Goal: Complete application form

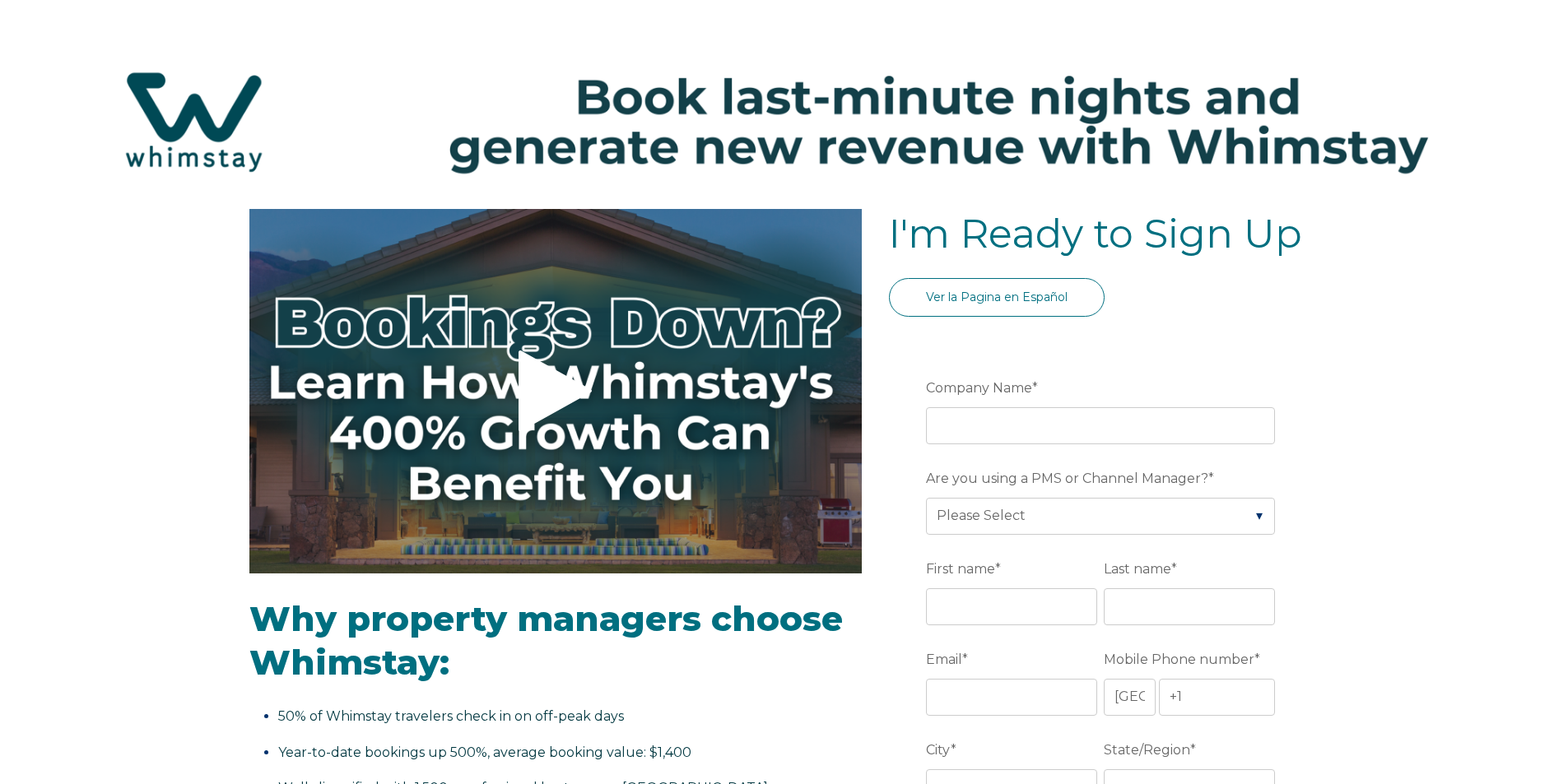
select select "US"
select select "Standard"
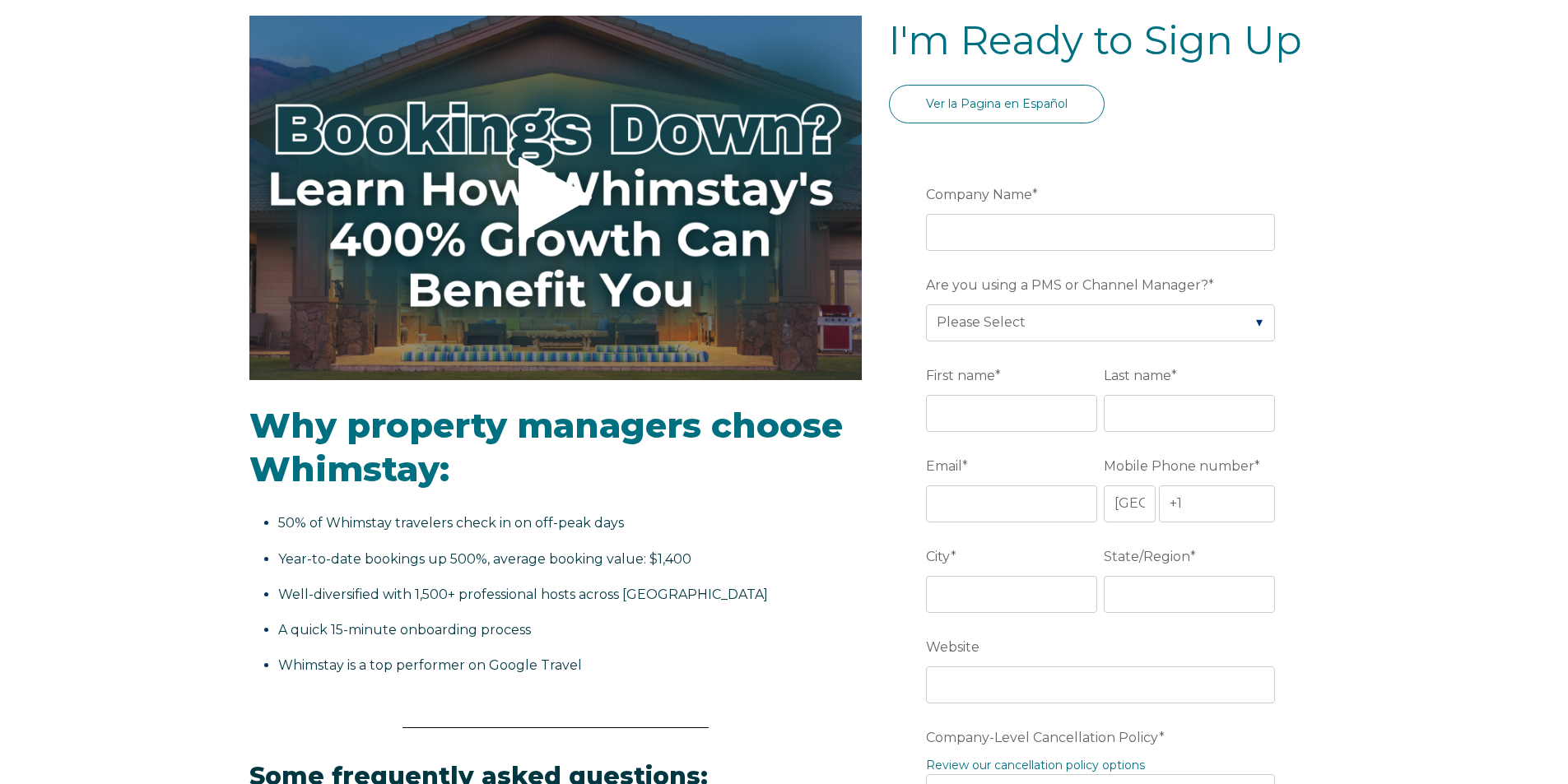
scroll to position [83, 0]
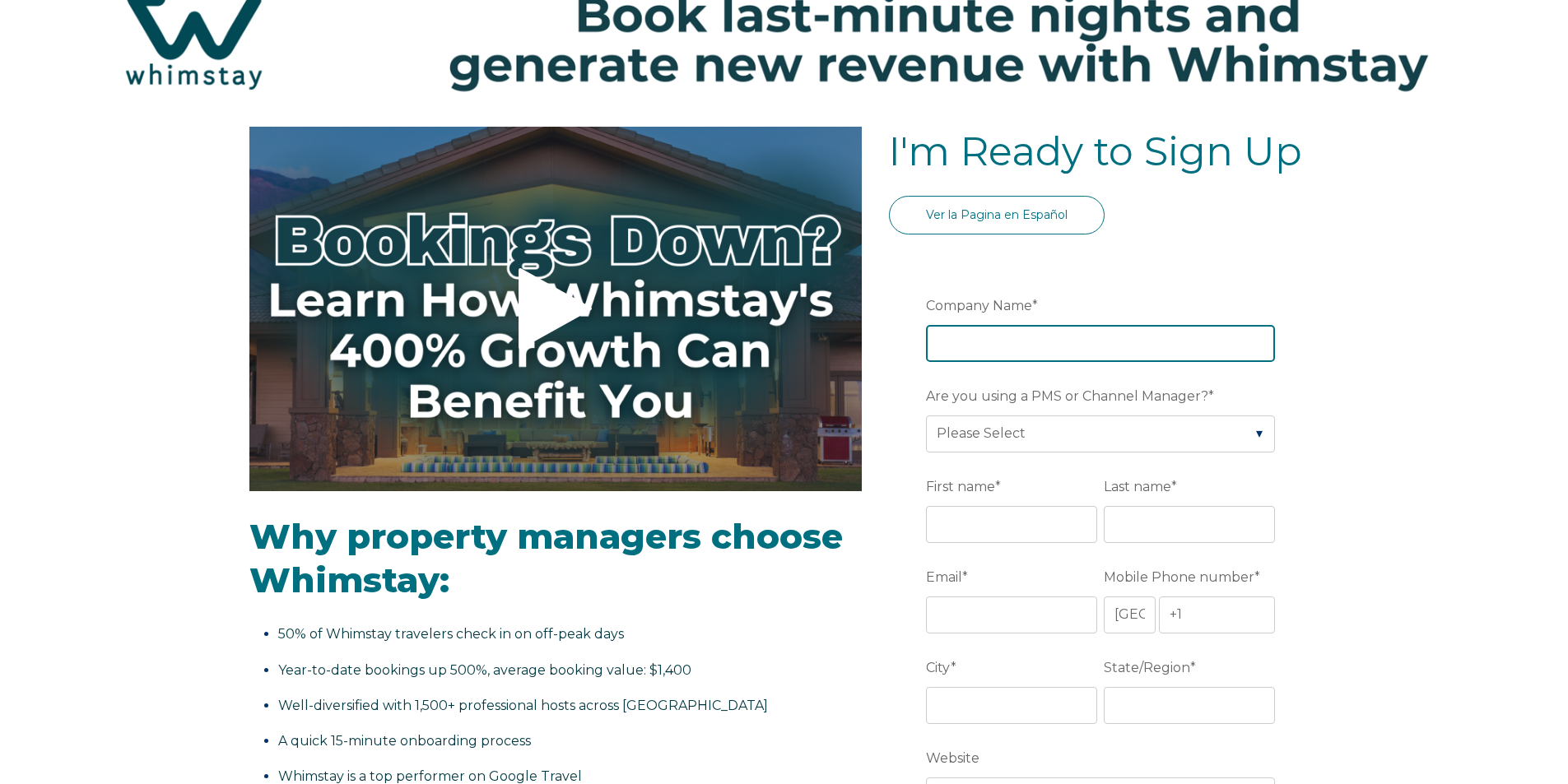
click at [1020, 355] on input "Company Name *" at bounding box center [1101, 342] width 349 height 36
type input "Coast to Crest Rentals"
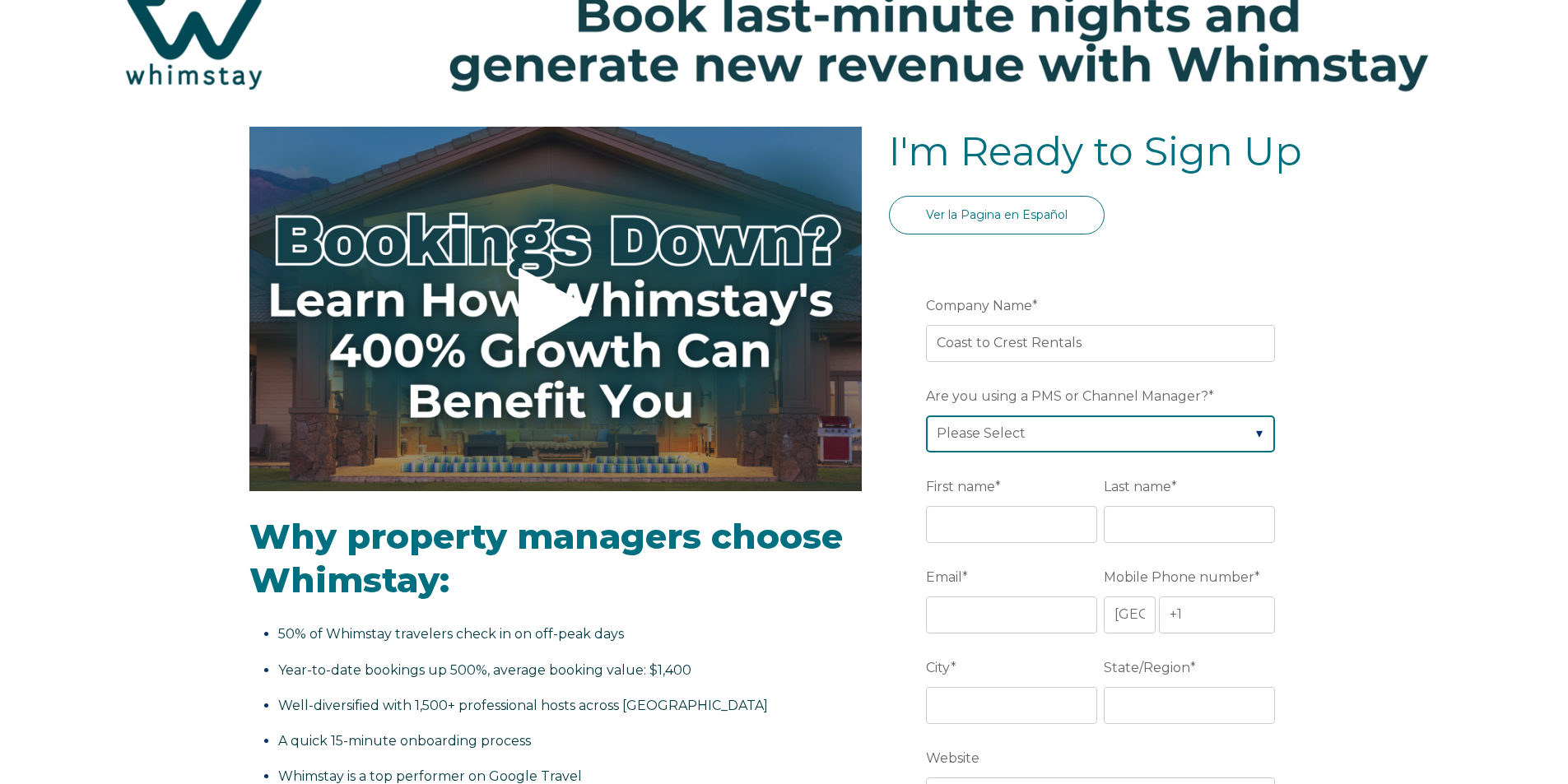
click at [1019, 424] on select "Please Select Barefoot BookingPal Boost Brightside CiiRUS Escapia Guesty Hostaw…" at bounding box center [1101, 433] width 349 height 36
select select "Hostaway"
click at [927, 415] on select "Please Select Barefoot BookingPal Boost Brightside CiiRUS Escapia Guesty Hostaw…" at bounding box center [1101, 433] width 349 height 36
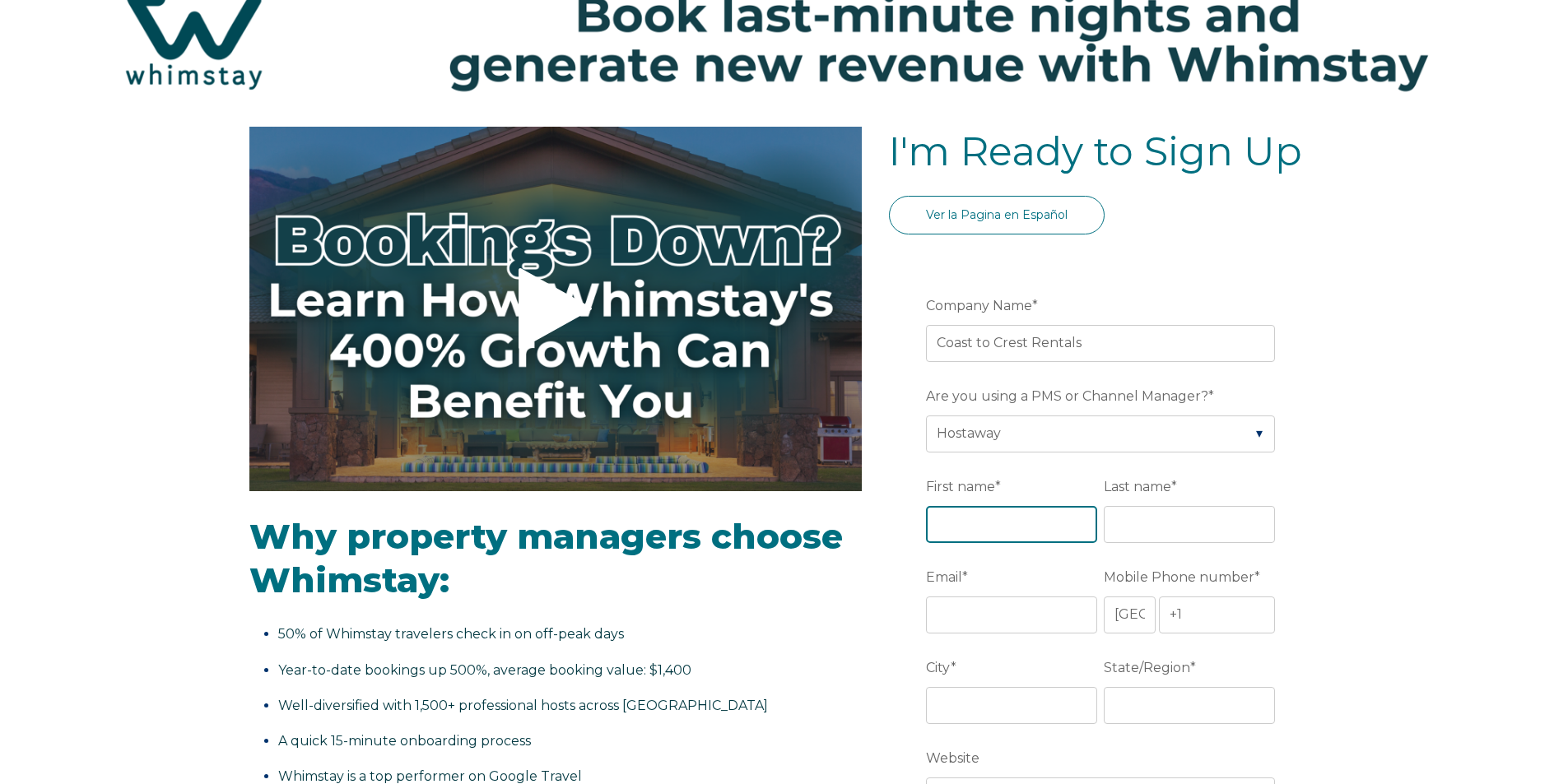
click at [1031, 510] on input "First name *" at bounding box center [1012, 523] width 171 height 36
type input "Caitlin"
type input "[PERSON_NAME]"
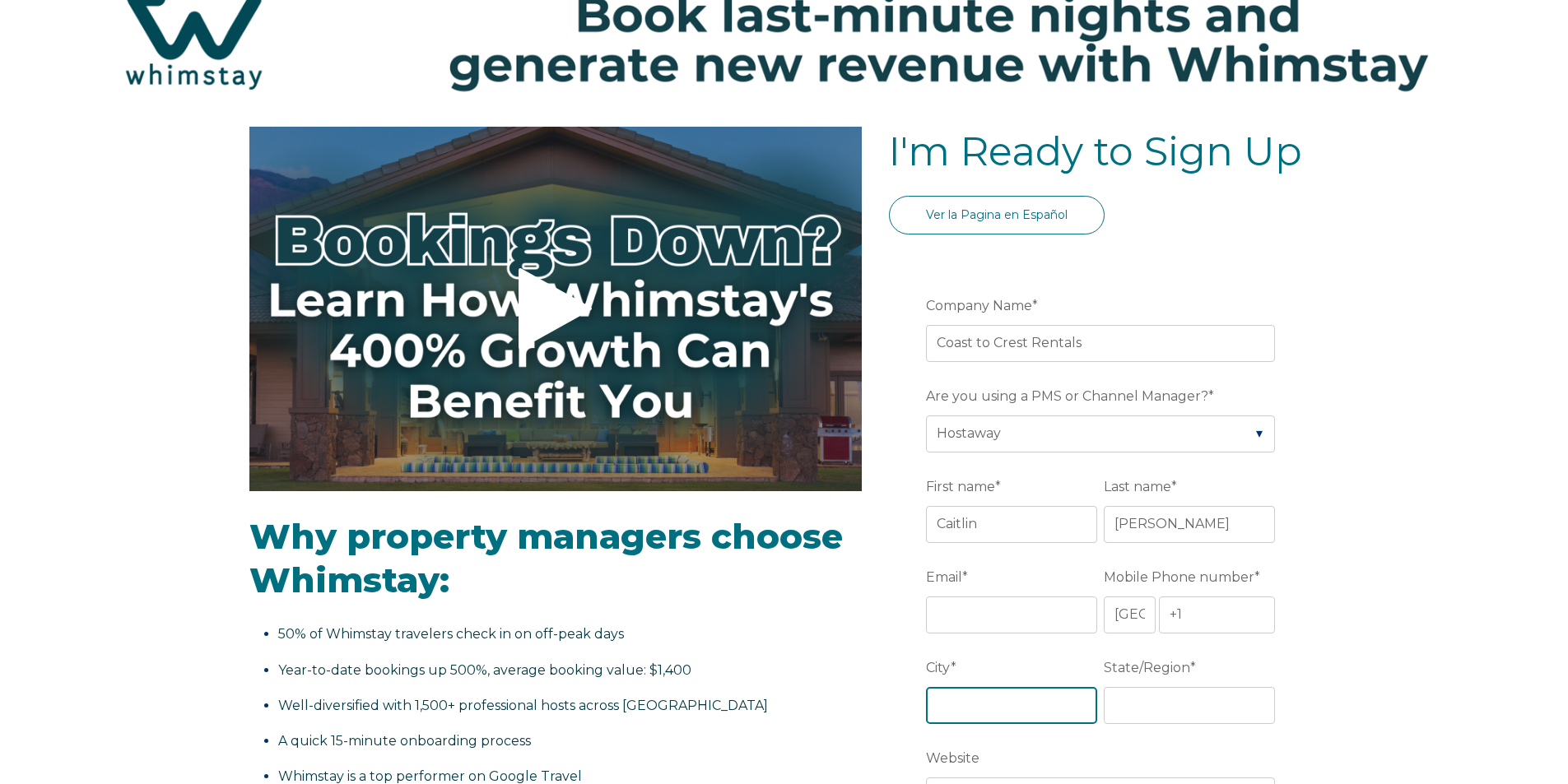
type input "[GEOGRAPHIC_DATA]"
type input "[US_STATE]"
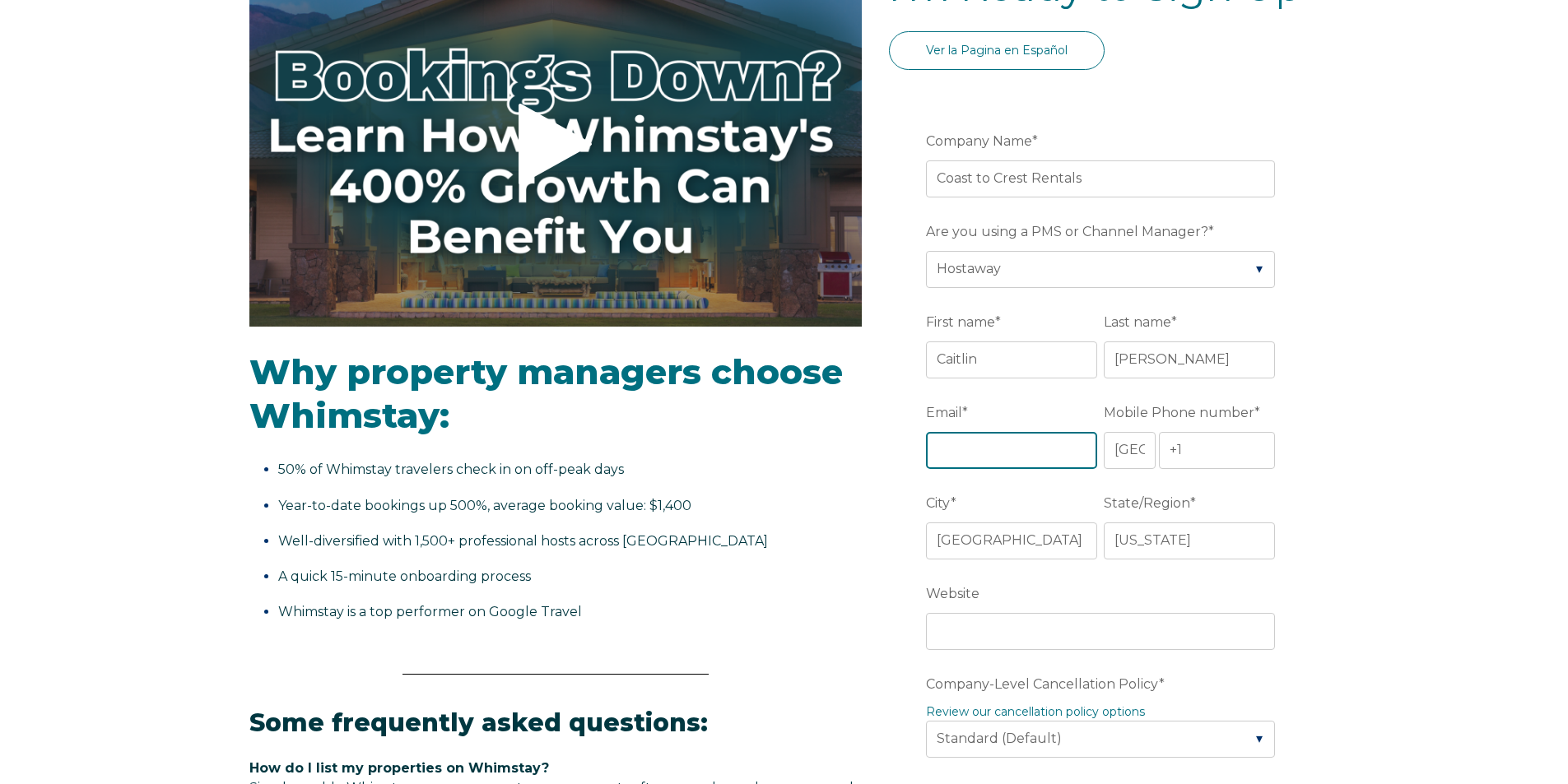
click at [1029, 441] on input "Email *" at bounding box center [1012, 449] width 171 height 36
type input "[EMAIL_ADDRESS][DOMAIN_NAME]"
click at [1211, 452] on input "+1" at bounding box center [1218, 449] width 117 height 36
type input "[PHONE_NUMBER]"
click at [1466, 553] on div "Video player - SSOB Pitch Vid Thumbnail - Click to play video Why property mana…" at bounding box center [784, 745] width 1568 height 1567
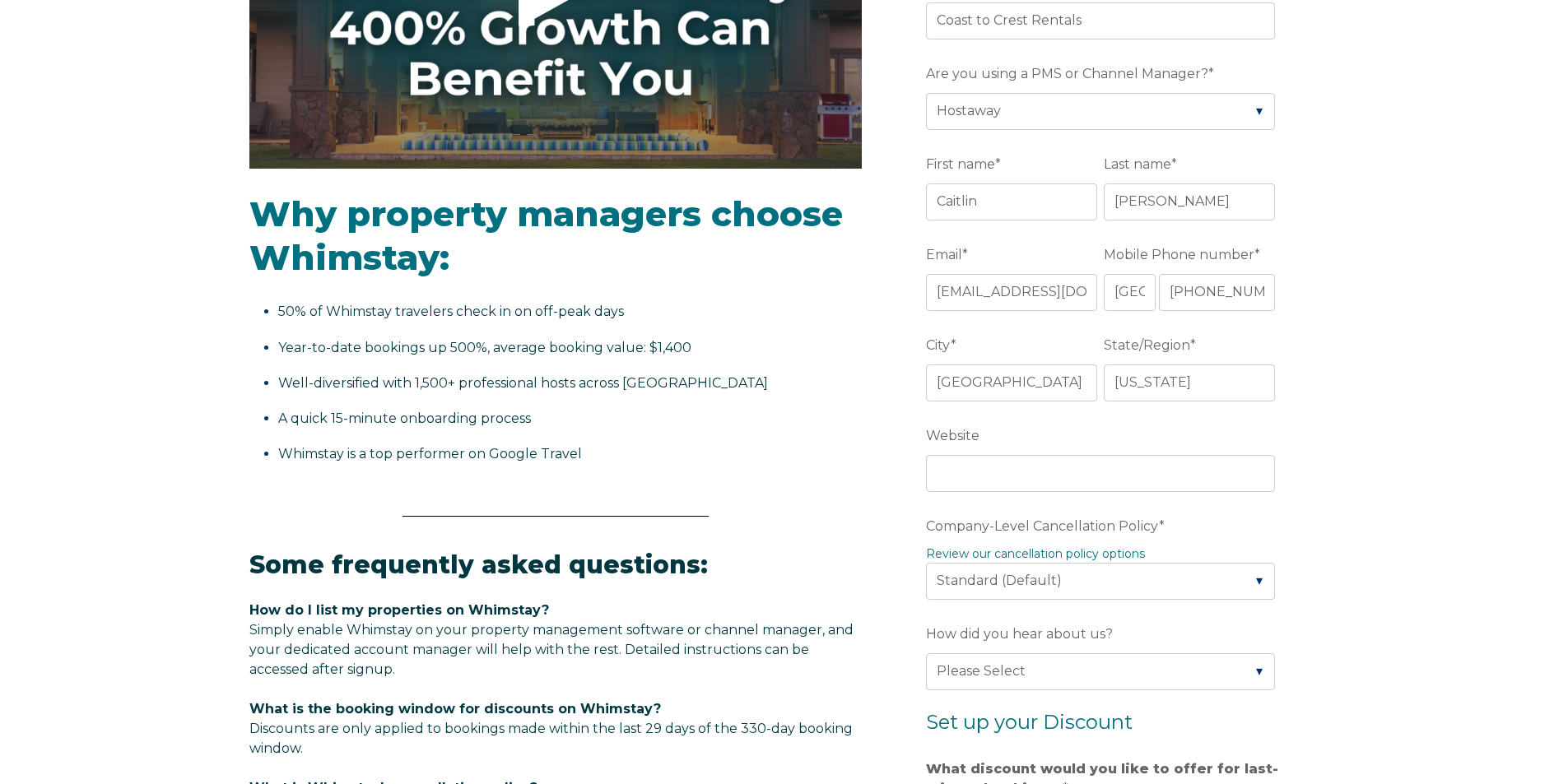
scroll to position [494, 0]
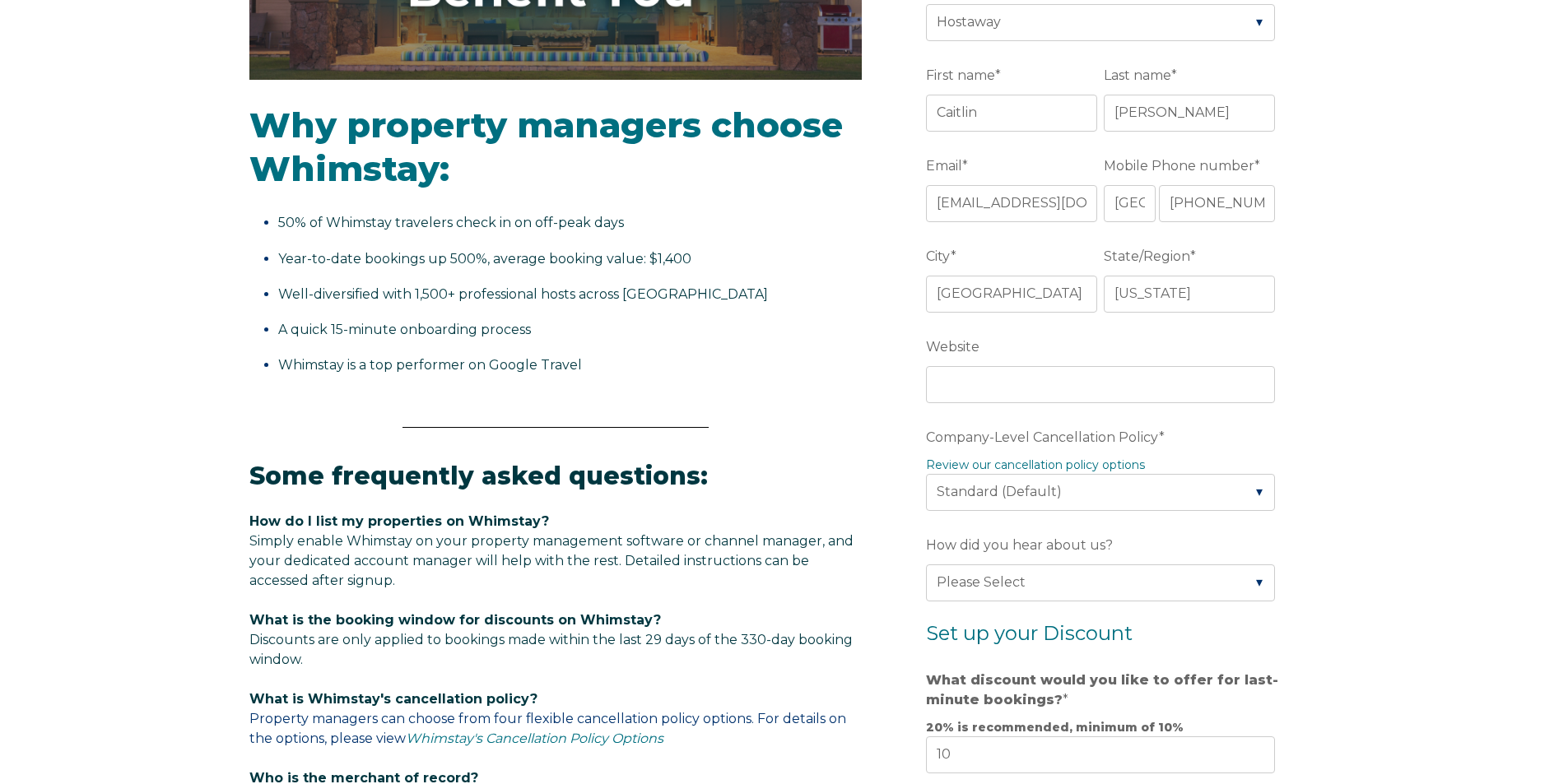
drag, startPoint x: 1373, startPoint y: 647, endPoint x: 868, endPoint y: 452, distance: 541.3
click at [868, 452] on div "Video player - SSOB Pitch Vid Thumbnail - Click to play video Why property mana…" at bounding box center [784, 466] width 1071 height 1502
click at [1242, 489] on select "Please Select Partial Standard (Default) Moderate Strict" at bounding box center [1101, 491] width 349 height 36
click at [927, 474] on select "Please Select Partial Standard (Default) Moderate Strict" at bounding box center [1101, 491] width 349 height 36
click at [1414, 538] on div "Video player - SSOB Pitch Vid Thumbnail - Click to play video Why property mana…" at bounding box center [784, 498] width 1568 height 1567
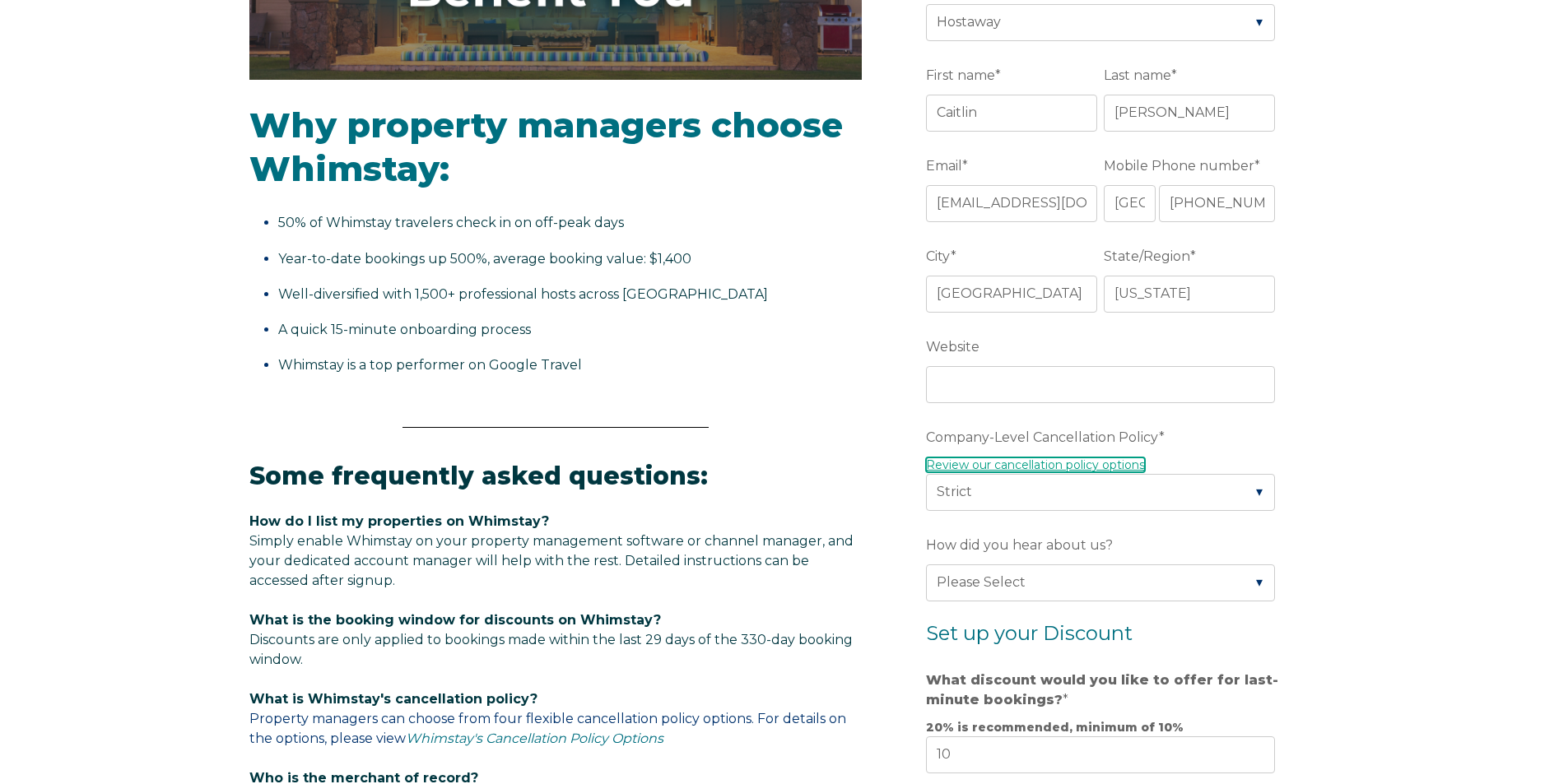
click at [1103, 459] on link "Review our cancellation policy options" at bounding box center [1036, 464] width 219 height 15
click at [1182, 497] on select "Please Select Partial Standard (Default) Moderate Strict" at bounding box center [1101, 492] width 349 height 36
select select "Standard"
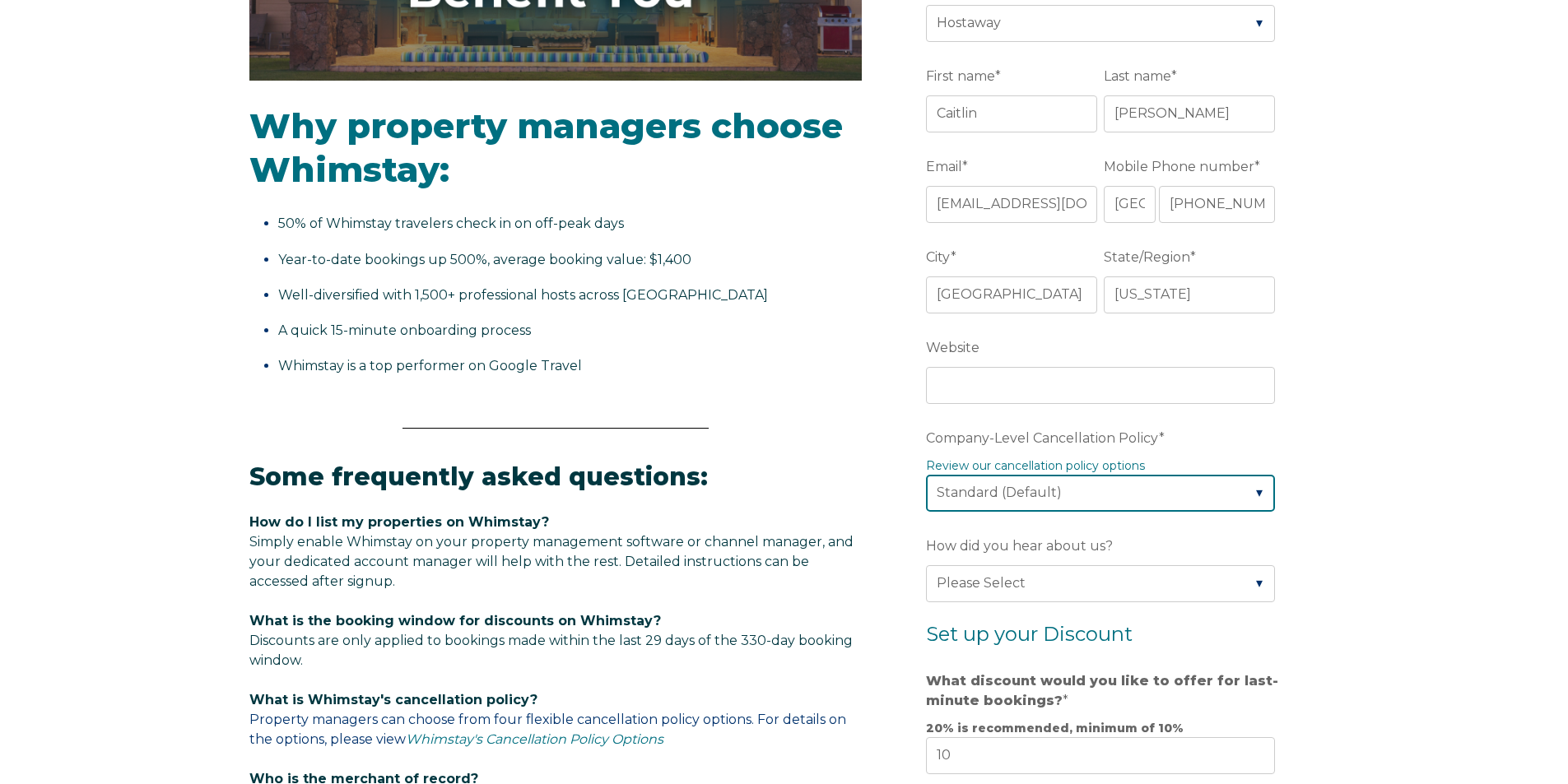
click at [927, 475] on select "Please Select Partial Standard (Default) Moderate Strict" at bounding box center [1101, 492] width 349 height 36
click at [1425, 552] on div "Video player - SSOB Pitch Vid Thumbnail - Click to play video Why property mana…" at bounding box center [784, 499] width 1568 height 1567
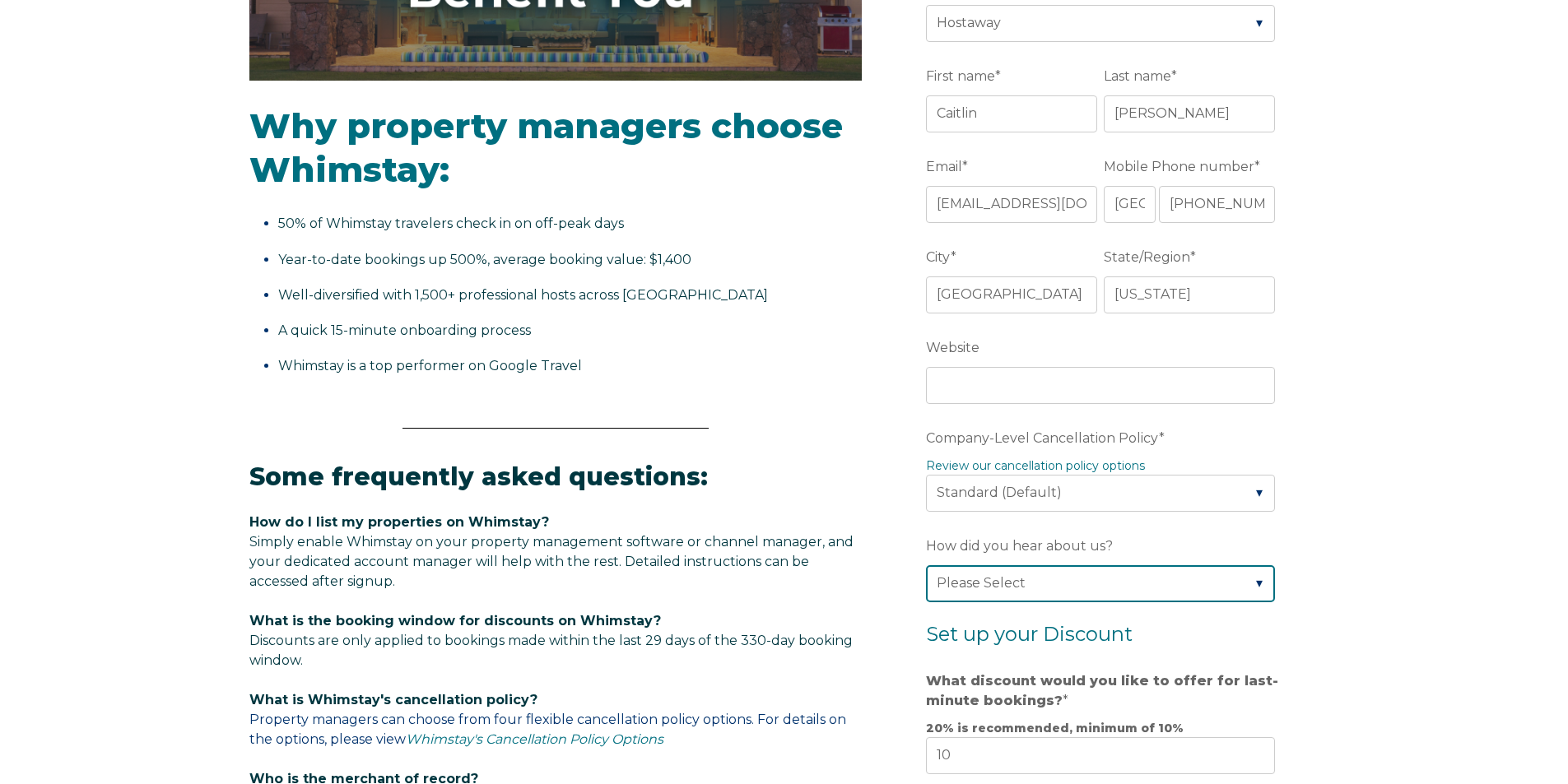
click at [1238, 585] on select "Please Select Found Whimstay through a Google search Spoke to a Whimstay salesp…" at bounding box center [1101, 583] width 349 height 36
select select "Other"
click at [927, 565] on select "Please Select Found Whimstay through a Google search Spoke to a Whimstay salesp…" at bounding box center [1101, 583] width 349 height 36
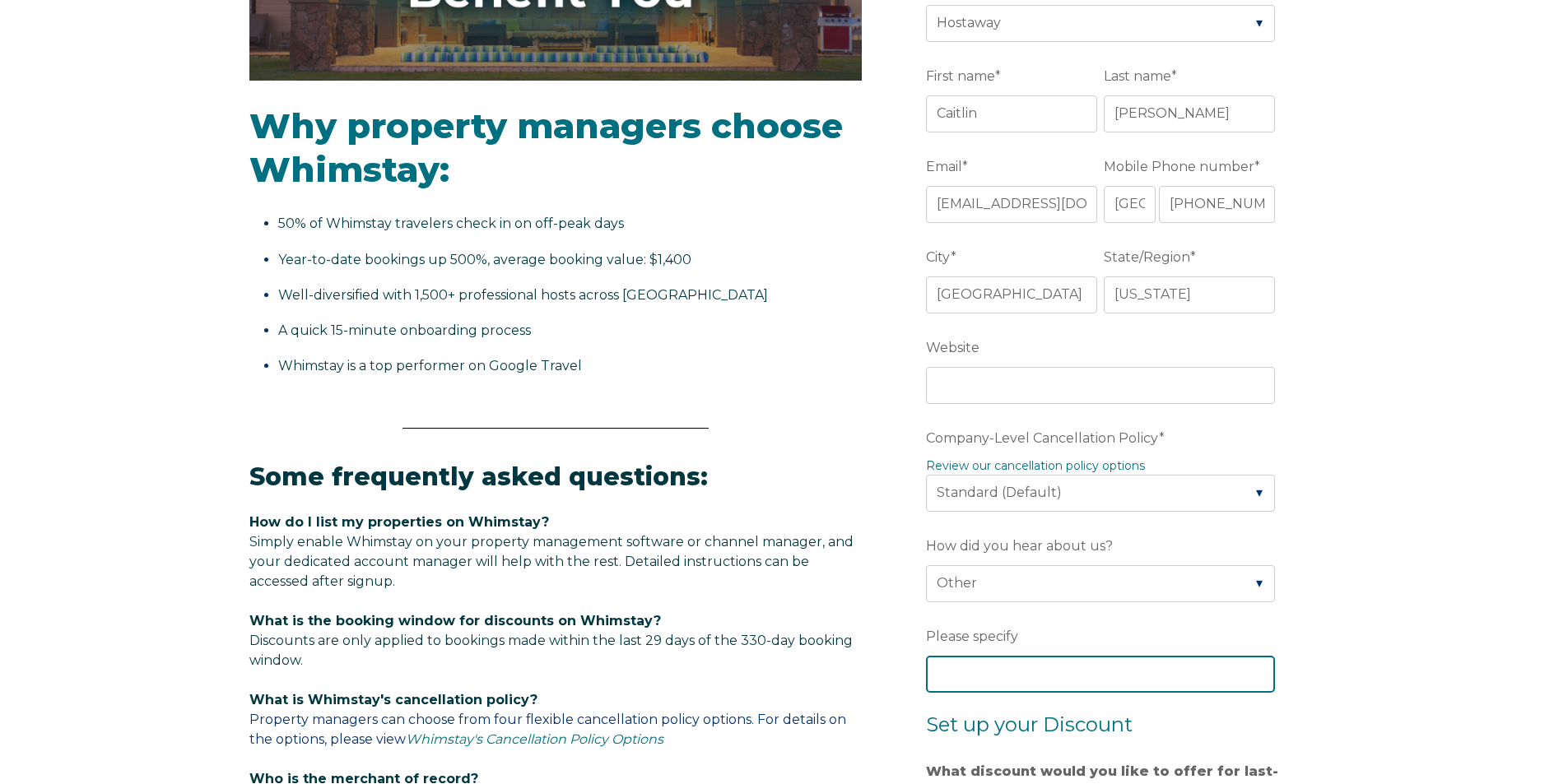
click at [1070, 681] on input "Please specify" at bounding box center [1101, 673] width 349 height 36
type input "Youtube video"
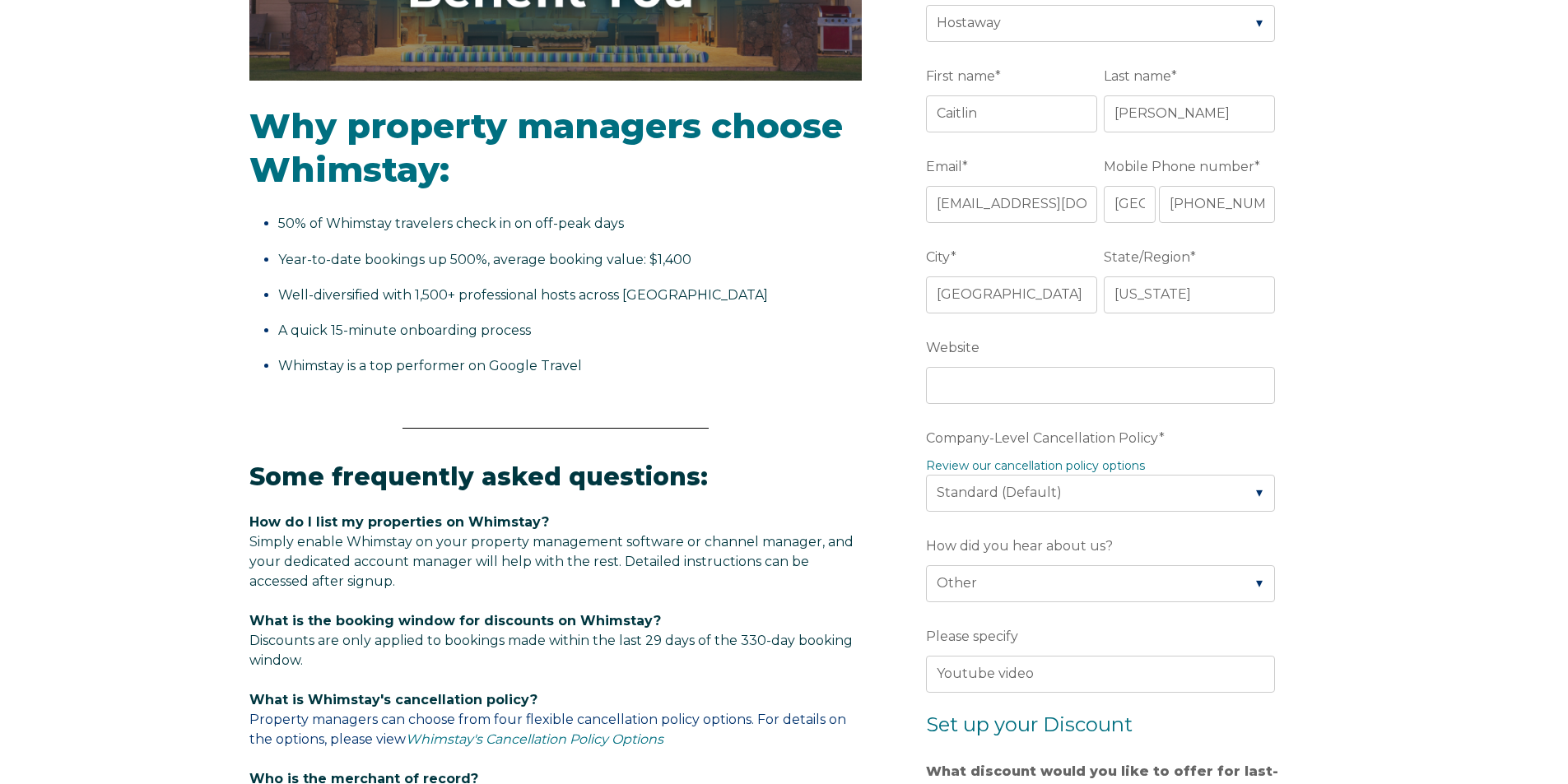
click at [1396, 624] on div "Video player - SSOB Pitch Vid Thumbnail - Click to play video Why property mana…" at bounding box center [784, 545] width 1568 height 1657
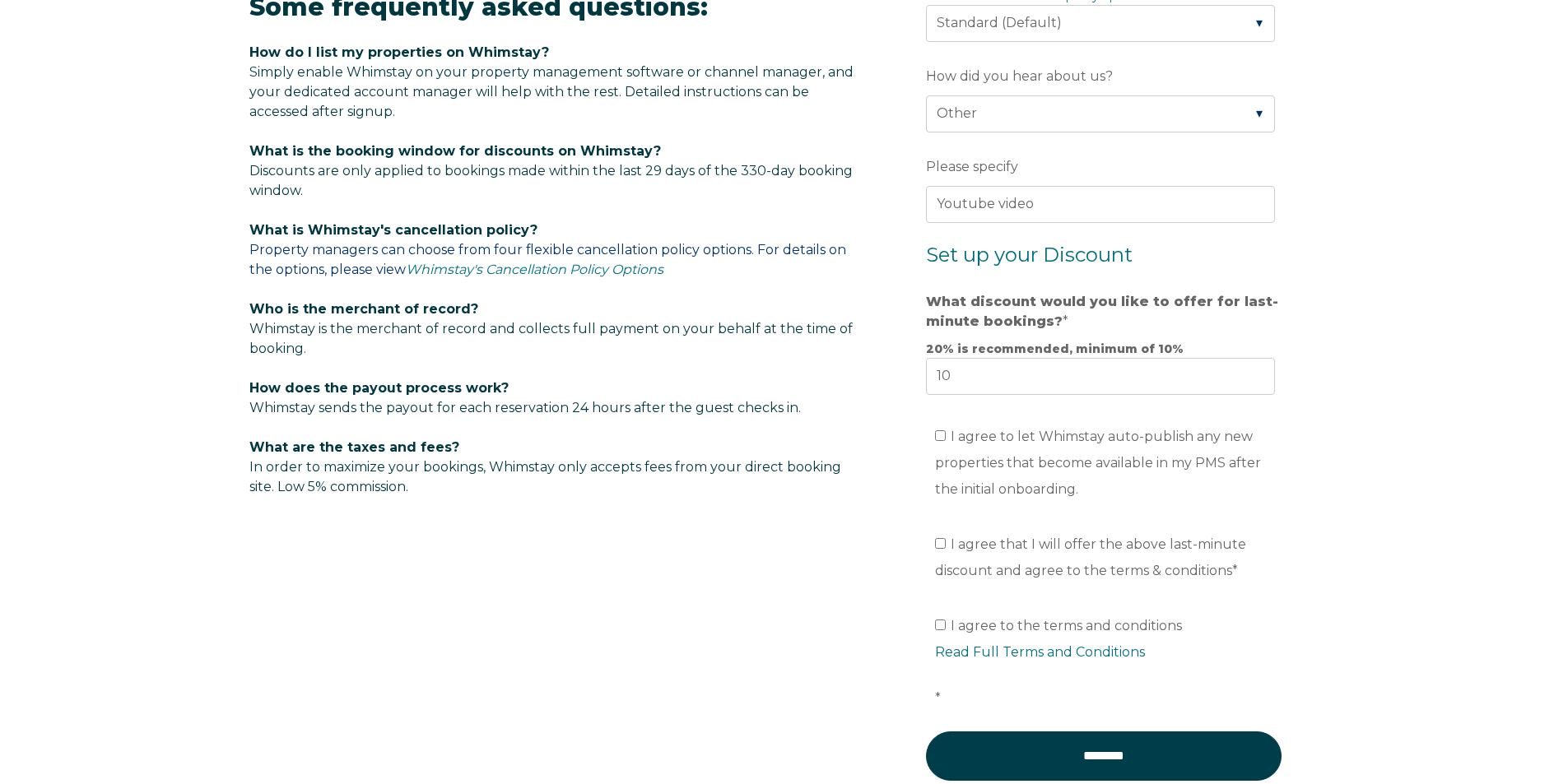
scroll to position [986, 0]
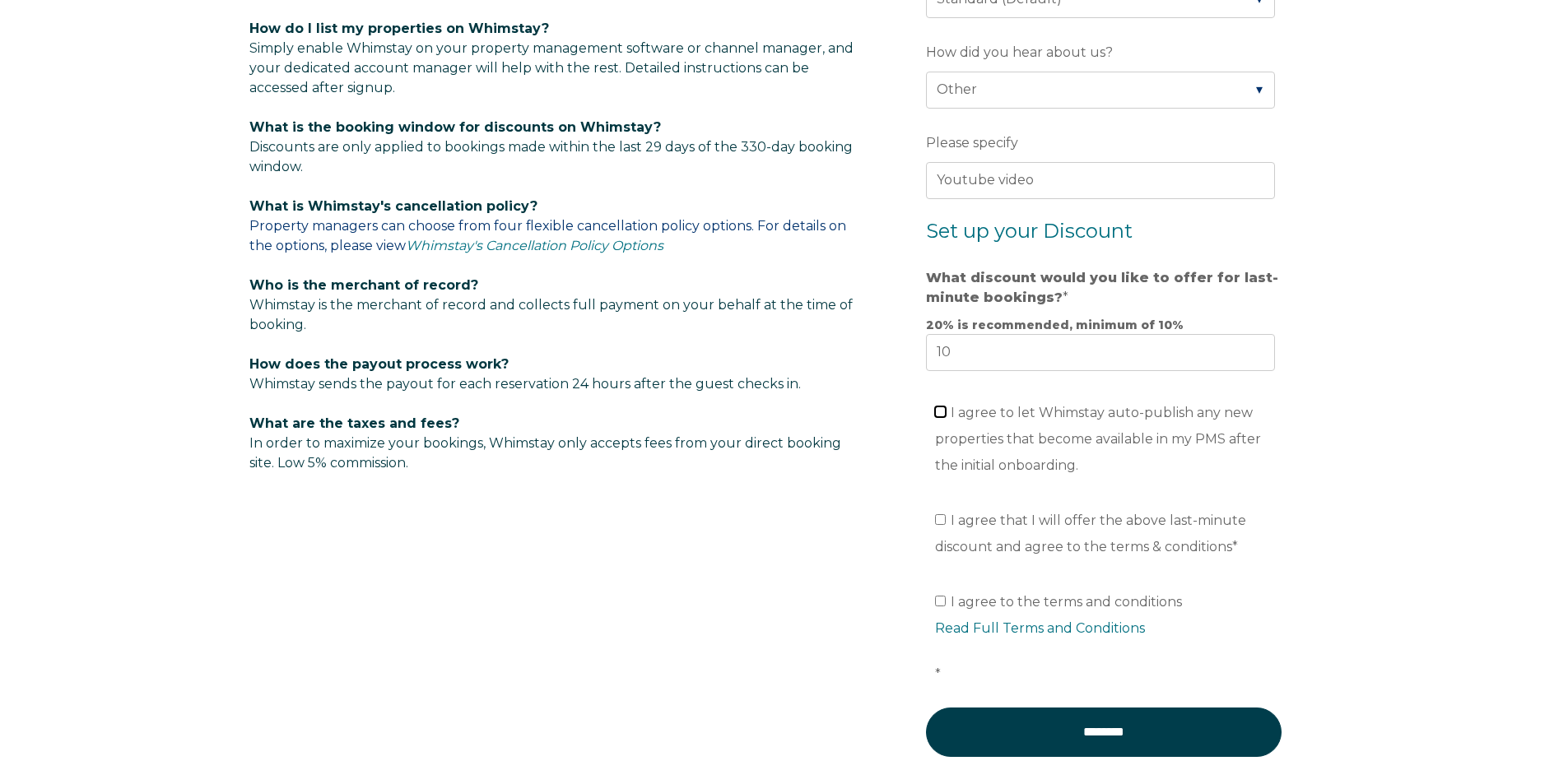
drag, startPoint x: 942, startPoint y: 413, endPoint x: 719, endPoint y: 521, distance: 247.8
click at [719, 521] on div "Video player - SSOB Pitch Vid Thumbnail - Click to play video Why property mana…" at bounding box center [784, 18] width 1071 height 1592
click at [937, 411] on input "I agree to let Whimstay auto-publish any new properties that become available i…" at bounding box center [940, 411] width 11 height 11
checkbox input "true"
click at [937, 519] on input "I agree that I will offer the above last-minute discount and agree to the terms…" at bounding box center [940, 519] width 11 height 11
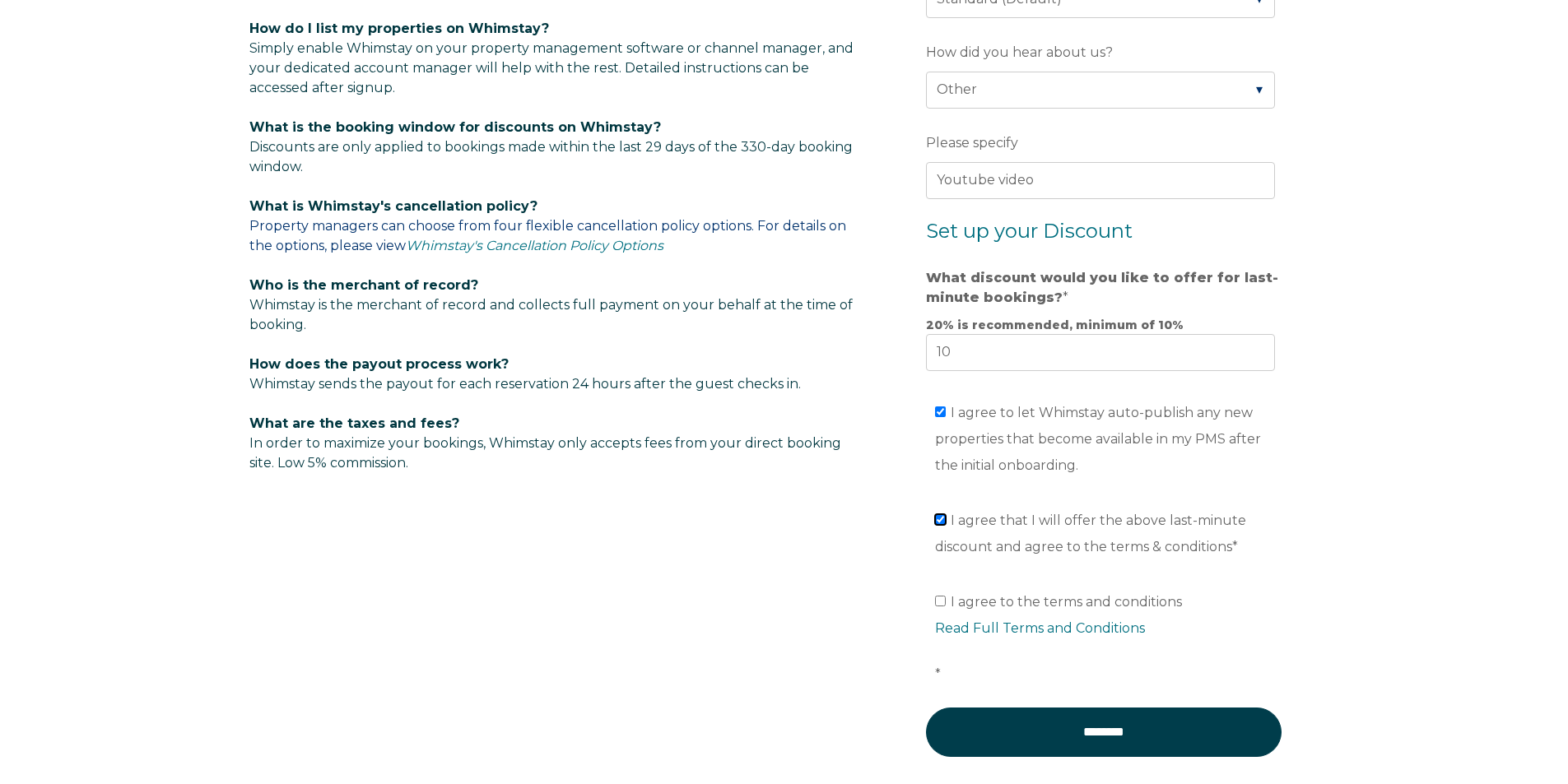
checkbox input "true"
click at [943, 604] on input "I agree to the terms and conditions Read Full Terms and Conditions *" at bounding box center [940, 600] width 11 height 11
checkbox input "true"
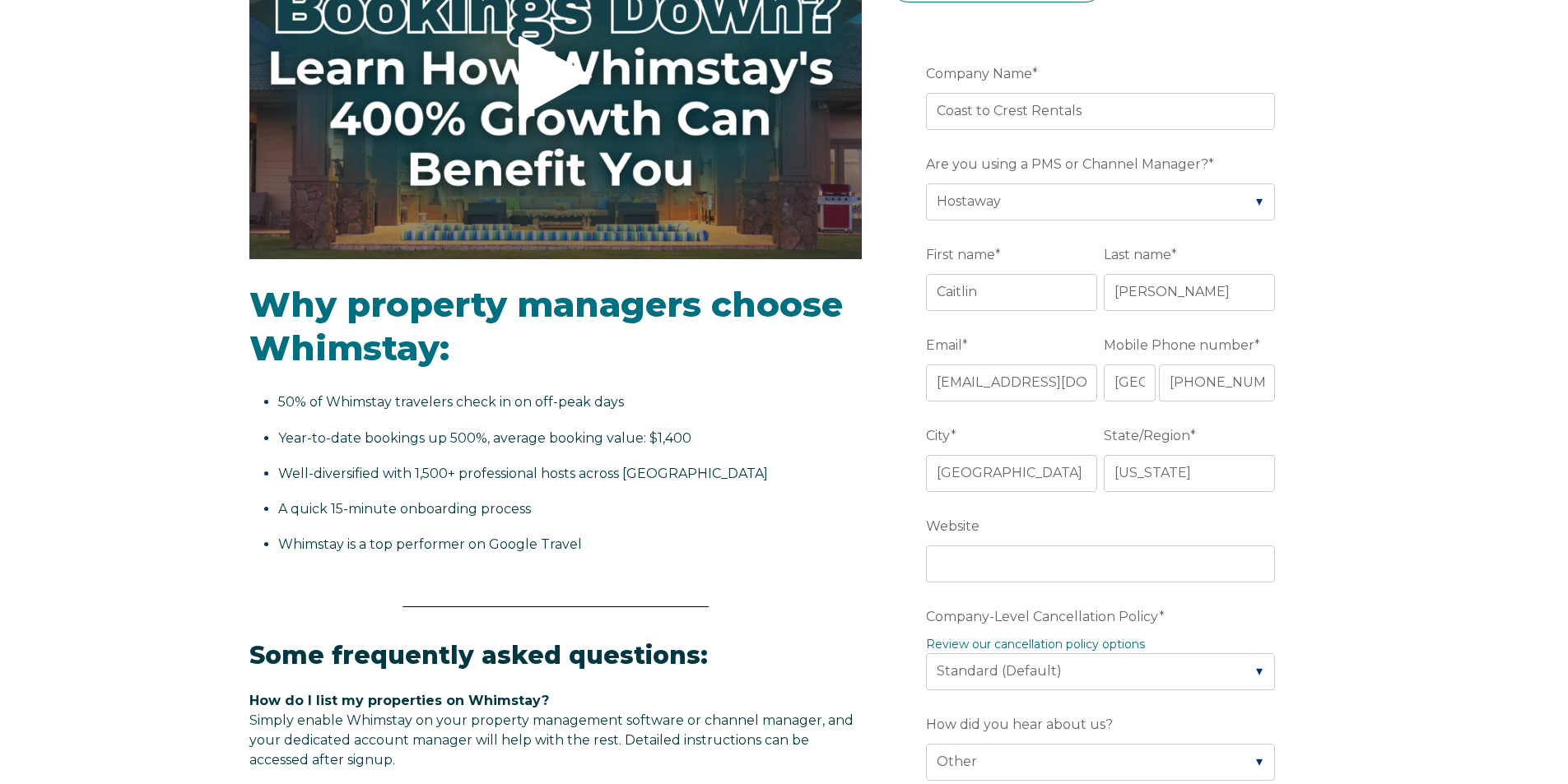
scroll to position [411, 0]
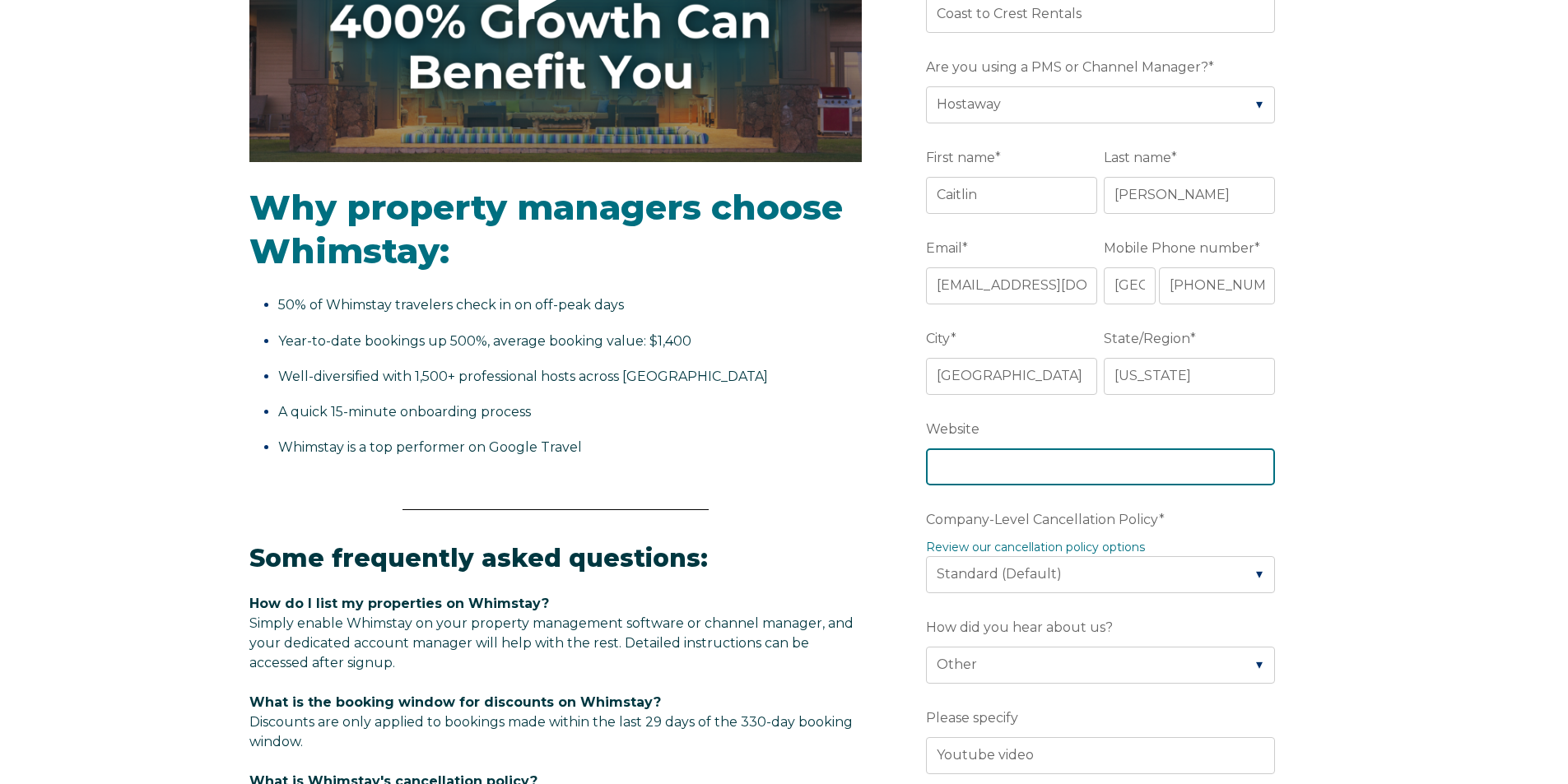
click at [1053, 462] on input "Website" at bounding box center [1101, 466] width 349 height 36
drag, startPoint x: 1094, startPoint y: 462, endPoint x: 1209, endPoint y: 479, distance: 116.2
click at [1209, 479] on input "(coming soon - will add later)" at bounding box center [1101, 466] width 349 height 36
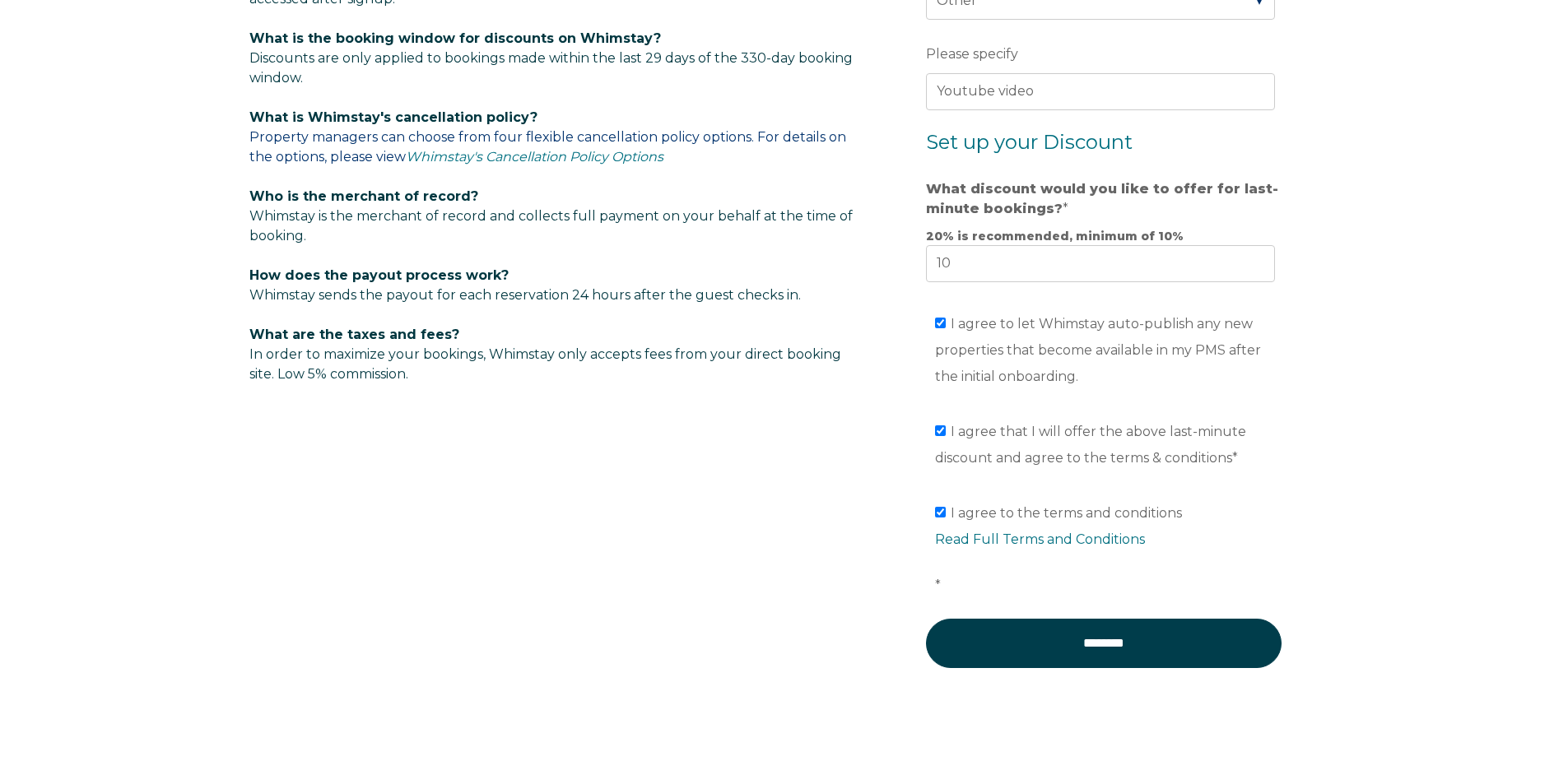
scroll to position [1180, 0]
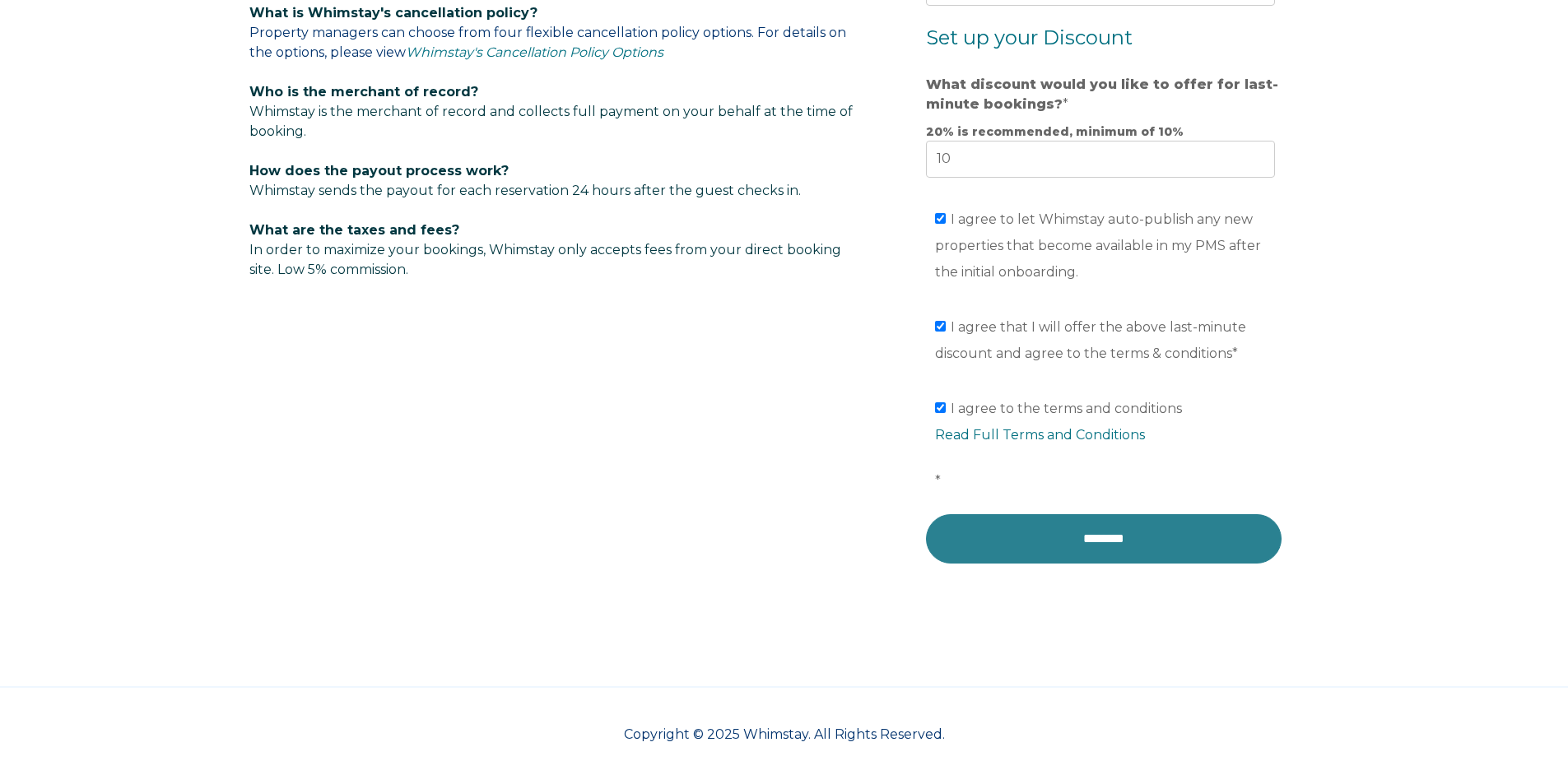
type input "(coming soon - will add within a week or two)"
click at [1119, 552] on input "********" at bounding box center [1104, 539] width 355 height 50
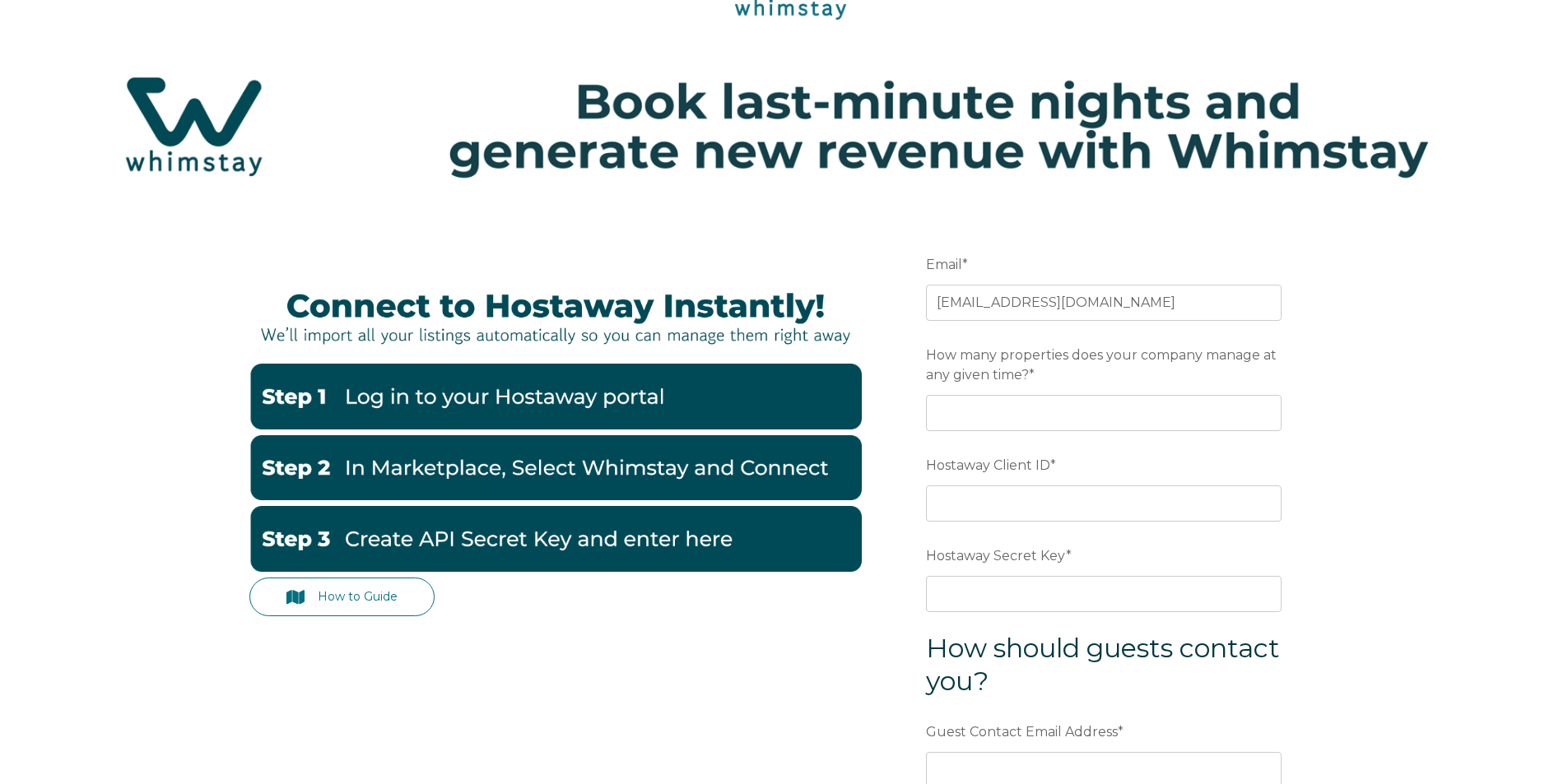
scroll to position [247, 0]
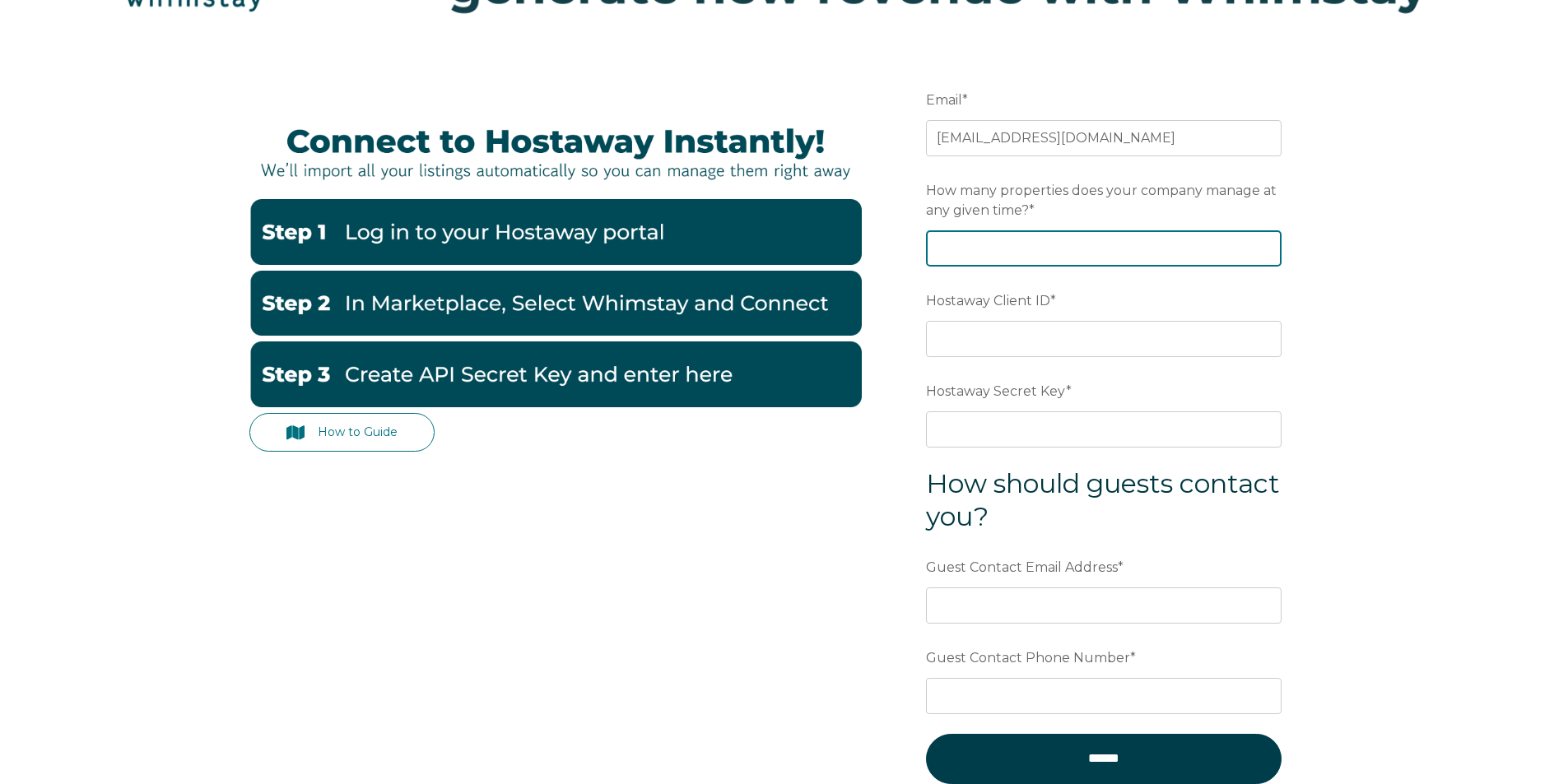
click at [1014, 257] on input "How many properties does your company manage at any given time? *" at bounding box center [1104, 248] width 355 height 36
type input "2"
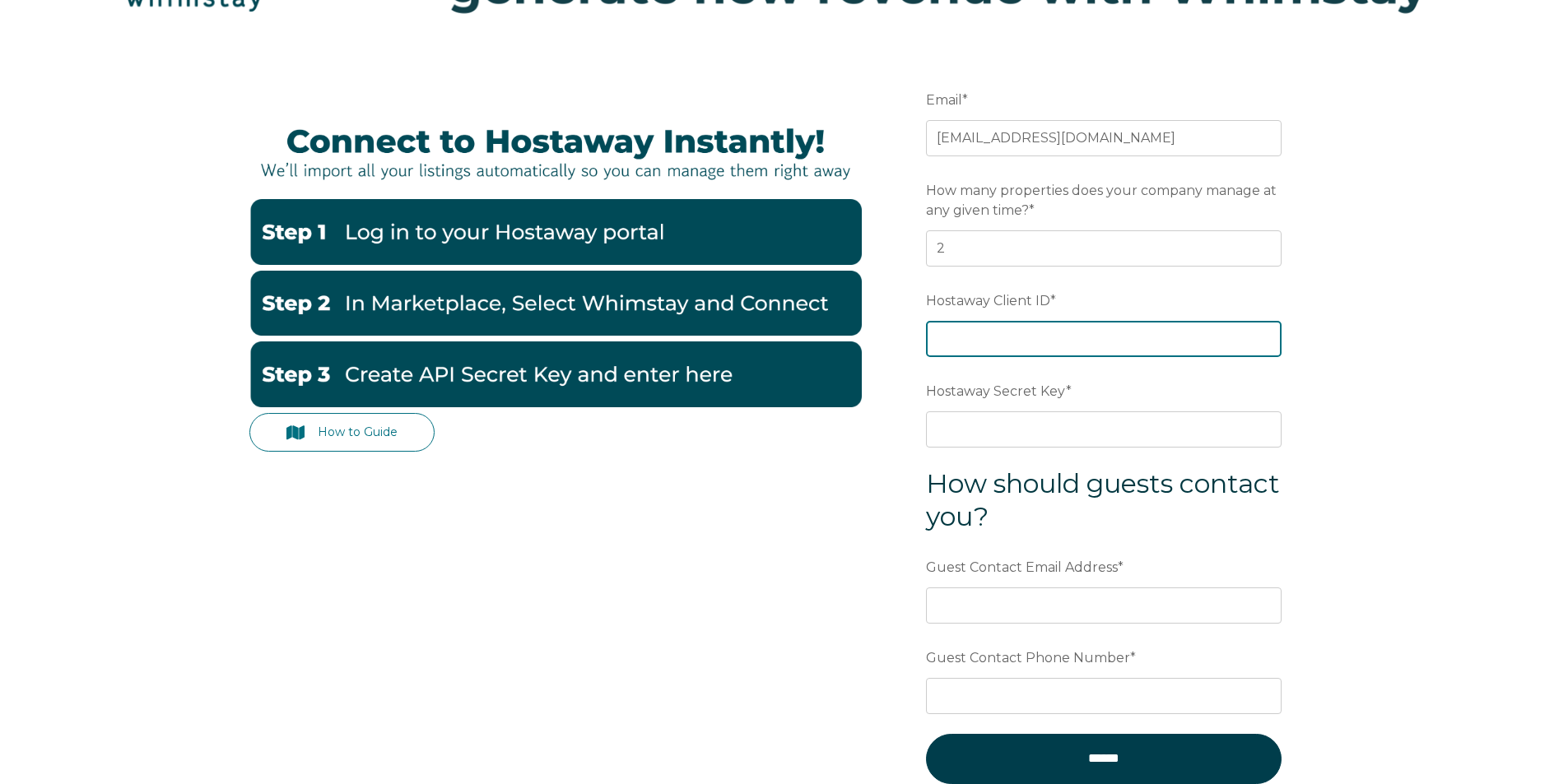
click at [1045, 333] on input "Hostaway Client ID *" at bounding box center [1104, 339] width 355 height 36
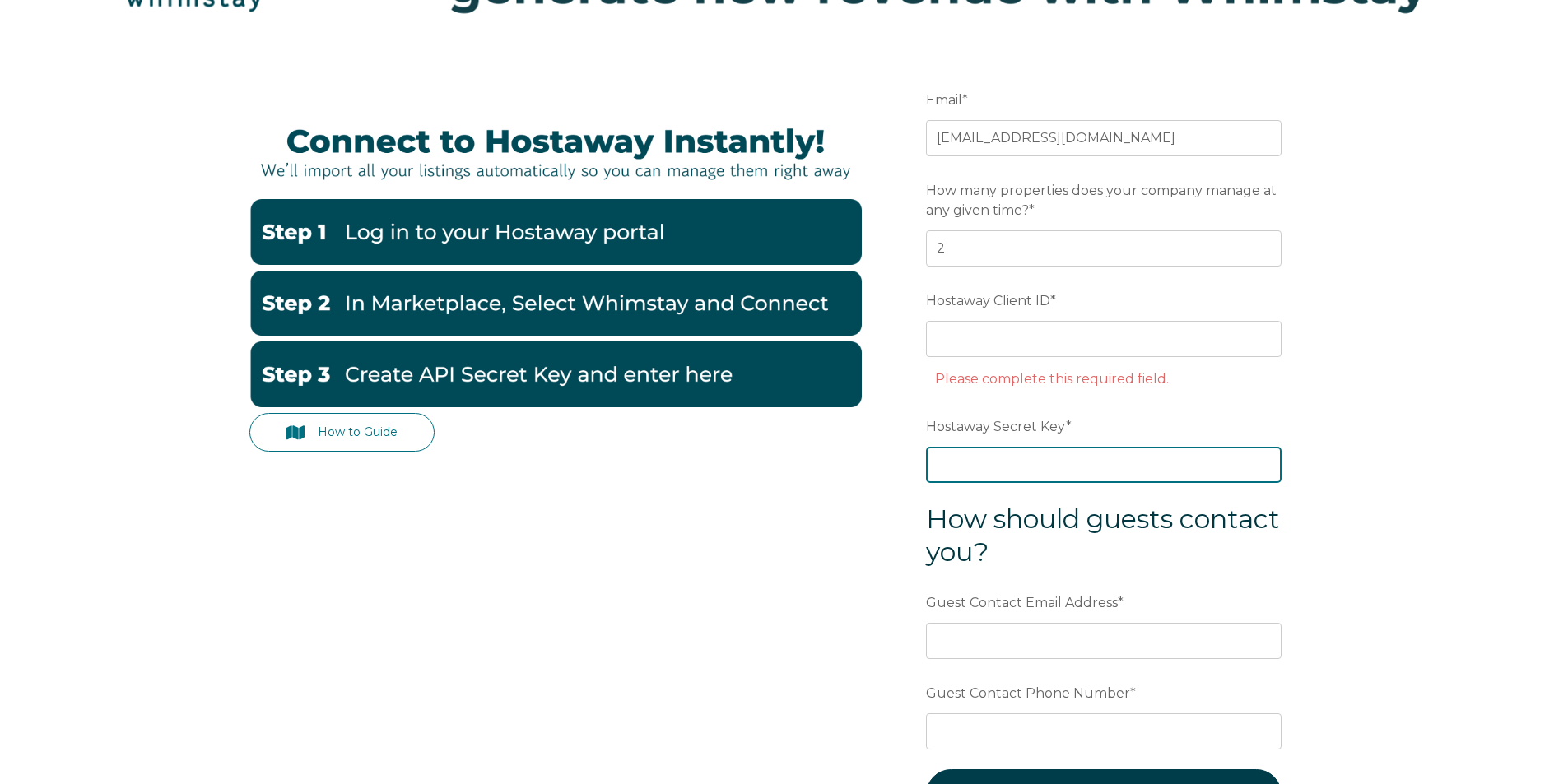
click at [1046, 424] on div "Hostaway Secret Key *" at bounding box center [1104, 447] width 355 height 71
paste input "e4c8eacb2534418b69582b83e07ce529cbbc8980c38b92647ef9ca11ccea7932"
drag, startPoint x: 1148, startPoint y: 465, endPoint x: 678, endPoint y: 470, distance: 470.0
click at [678, 470] on div "How to Guide Email * lutenskerealestate@gmail.com Preferred language SDR How ma…" at bounding box center [784, 462] width 1071 height 827
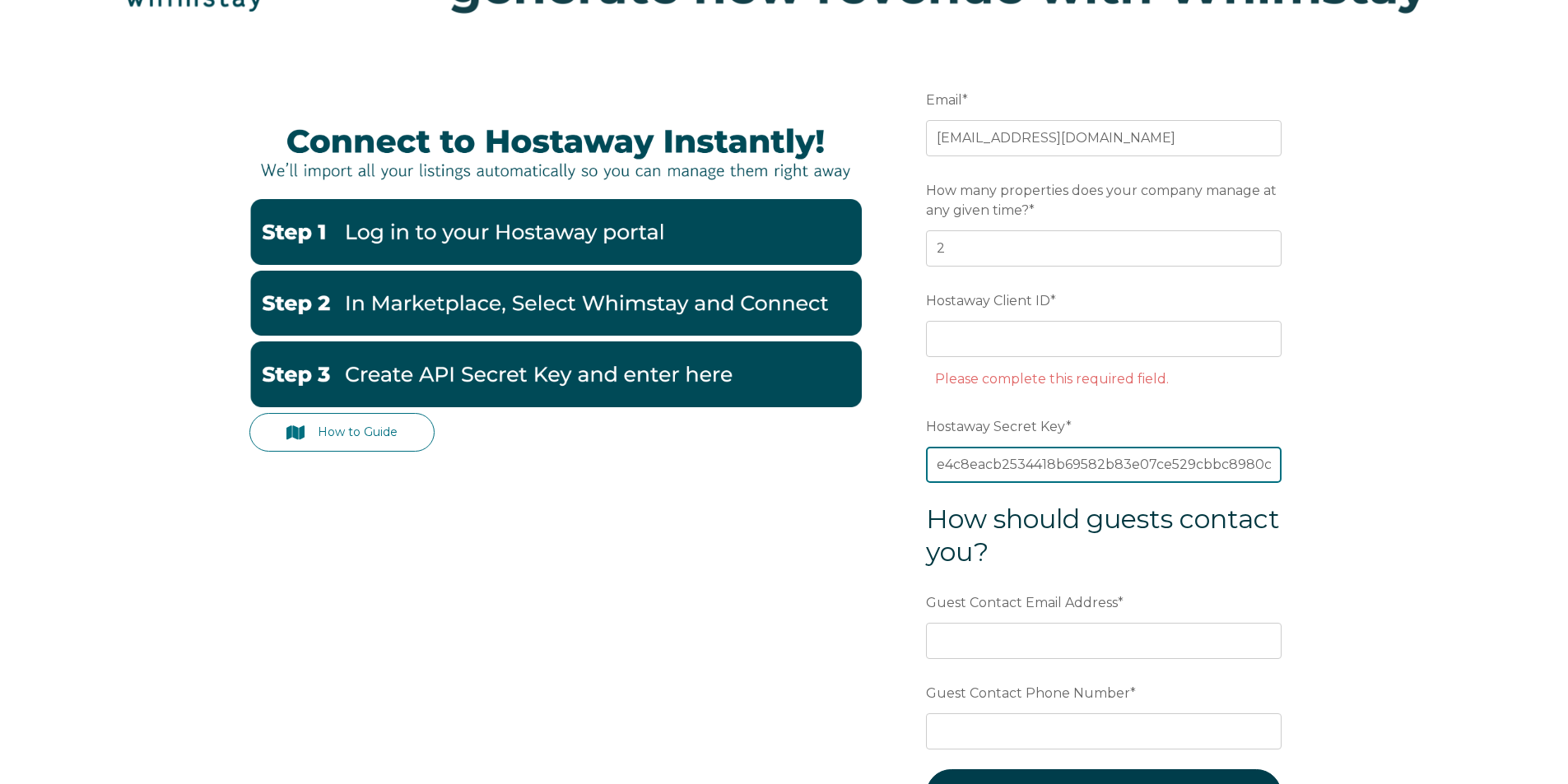
type input "e4c8eacb2534418b69582b83e07ce529cbbc8980c38b92647ef9ca11ccea7932"
click at [1440, 582] on div "How to Guide Email * lutenskerealestate@gmail.com Preferred language SDR How ma…" at bounding box center [784, 495] width 1568 height 893
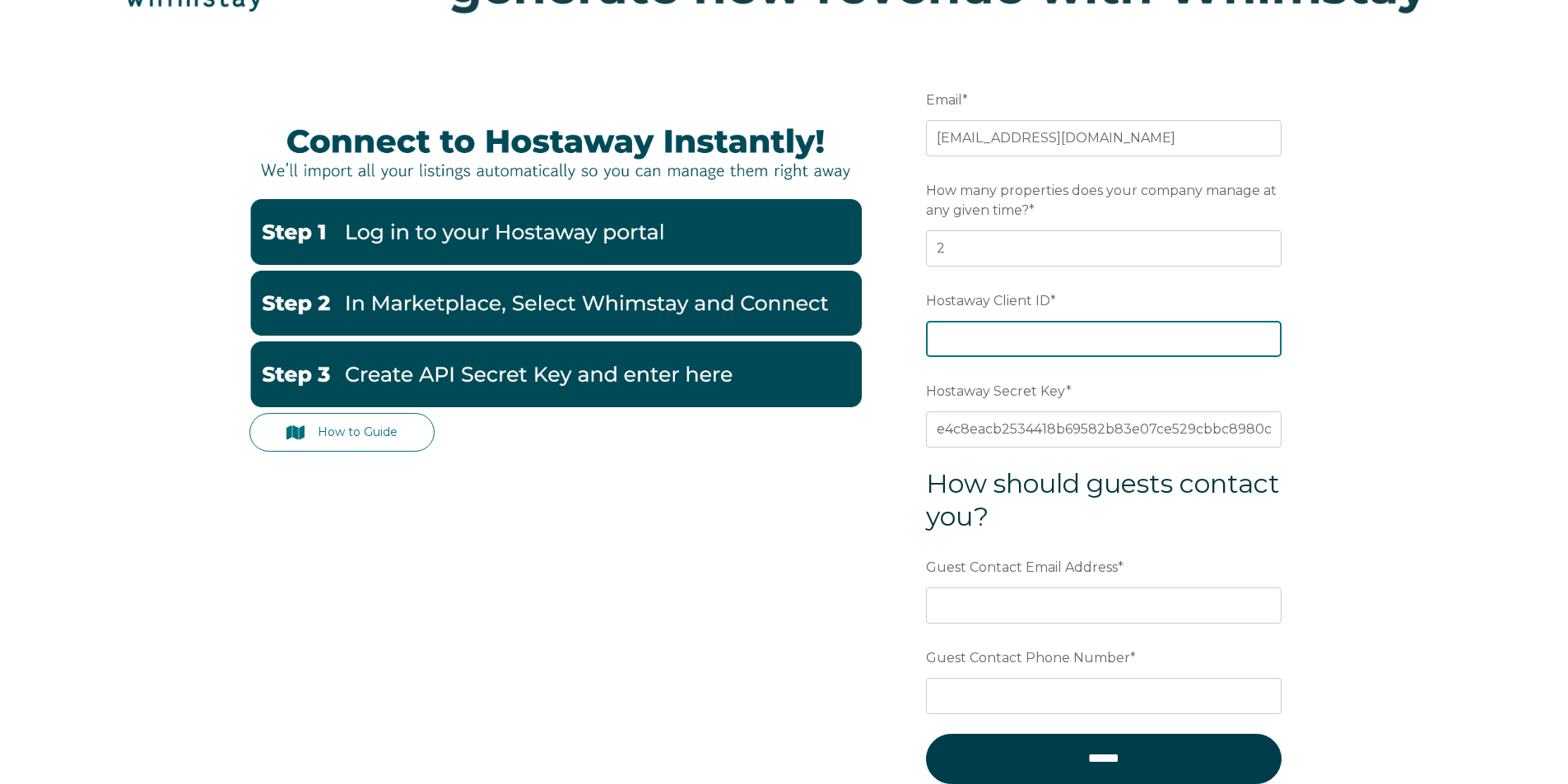
drag, startPoint x: 974, startPoint y: 335, endPoint x: 979, endPoint y: 325, distance: 11.2
click at [979, 327] on input "Hostaway Client ID *" at bounding box center [1104, 339] width 355 height 36
paste input "104903"
type input "104903"
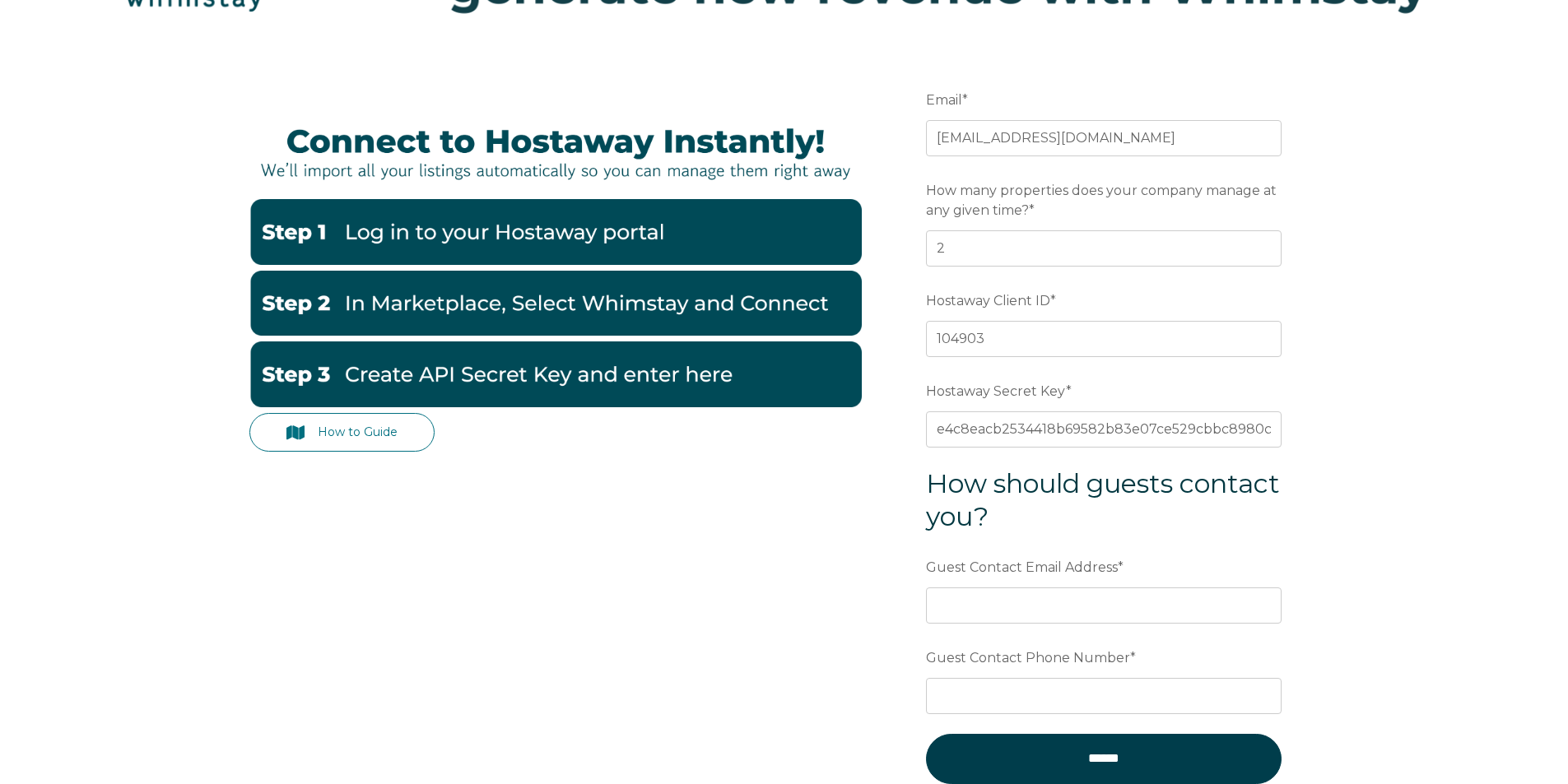
click at [1442, 394] on div "How to Guide Email * lutenskerealestate@gmail.com Preferred language SDR How ma…" at bounding box center [784, 477] width 1568 height 857
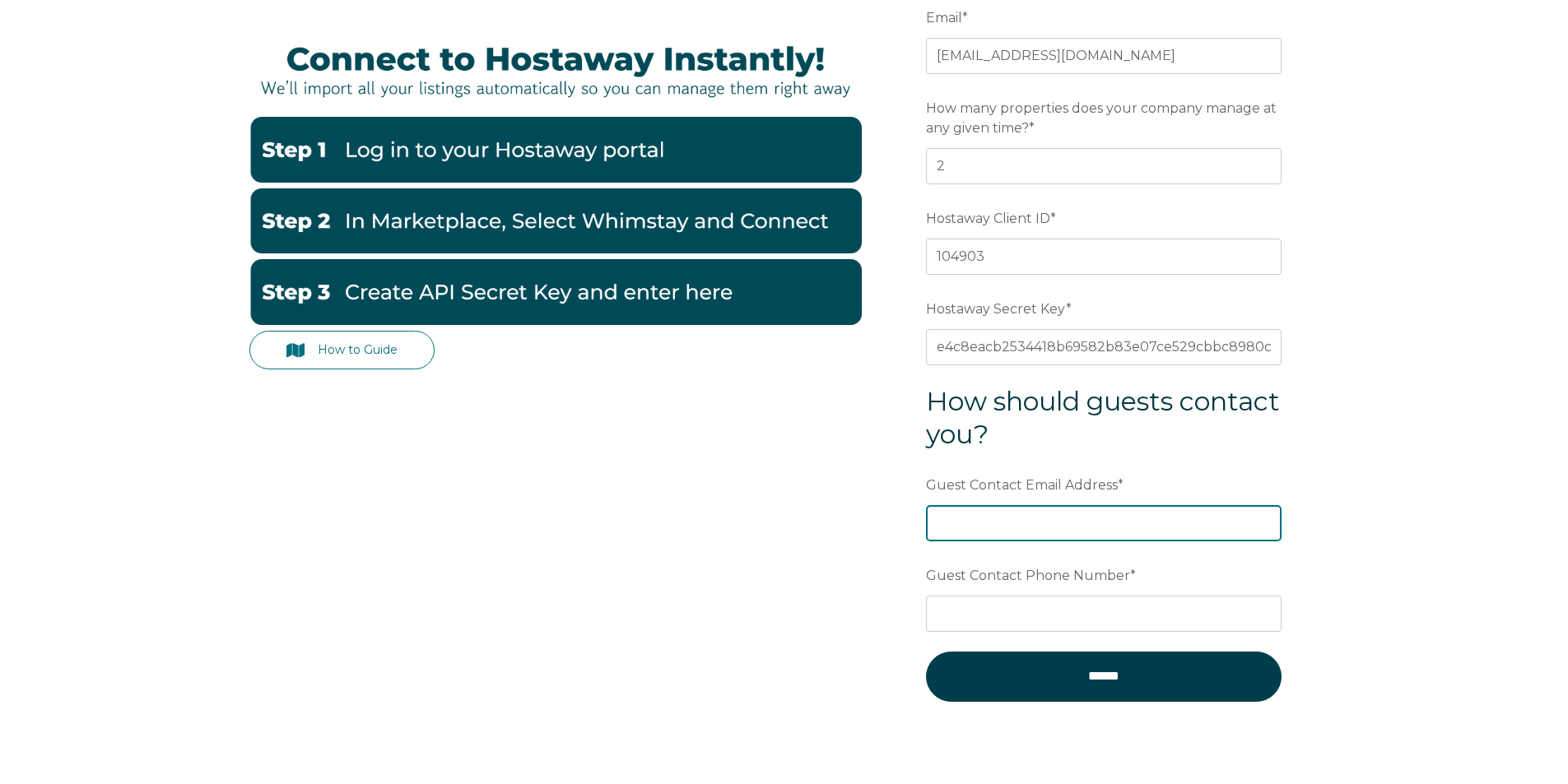
click at [1004, 514] on input "Guest Contact Email Address *" at bounding box center [1104, 522] width 355 height 36
type input "[EMAIL_ADDRESS][DOMAIN_NAME]"
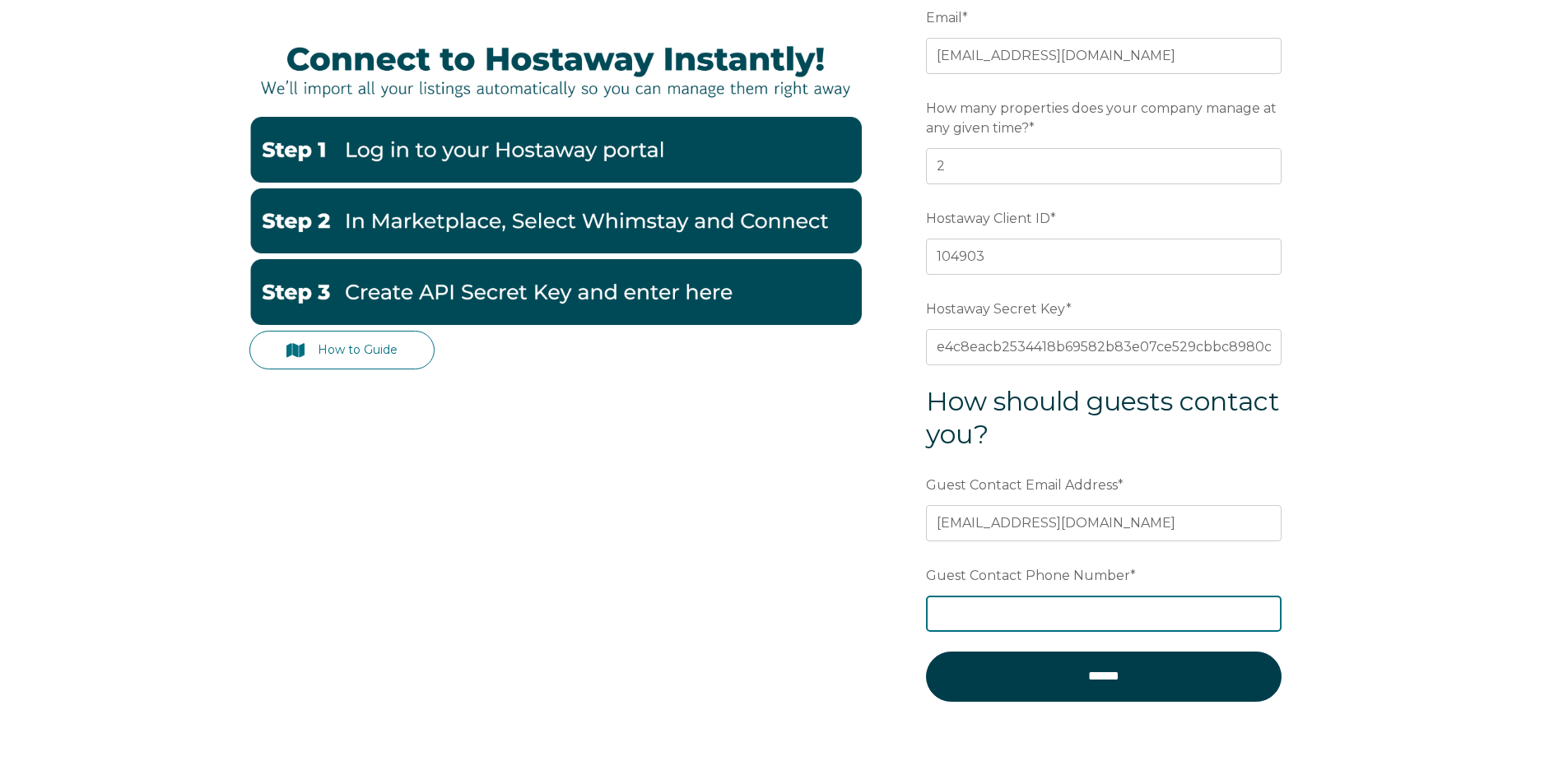
click at [1067, 609] on input "Guest Contact Phone Number *" at bounding box center [1104, 613] width 355 height 36
type input "8059917292"
click at [1441, 589] on div "How to Guide Email * lutenskerealestate@gmail.com Preferred language SDR How ma…" at bounding box center [784, 394] width 1568 height 857
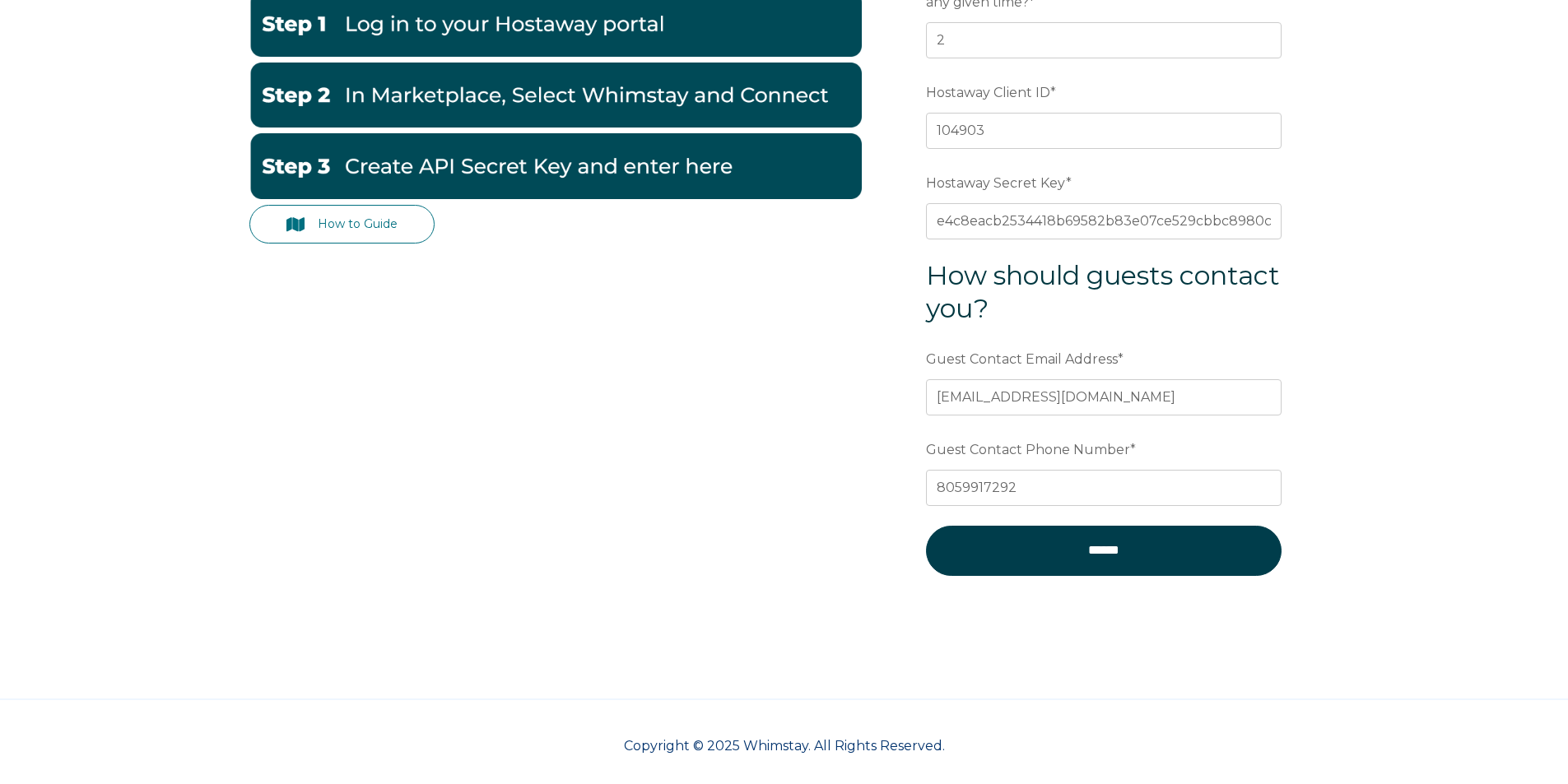
scroll to position [467, 0]
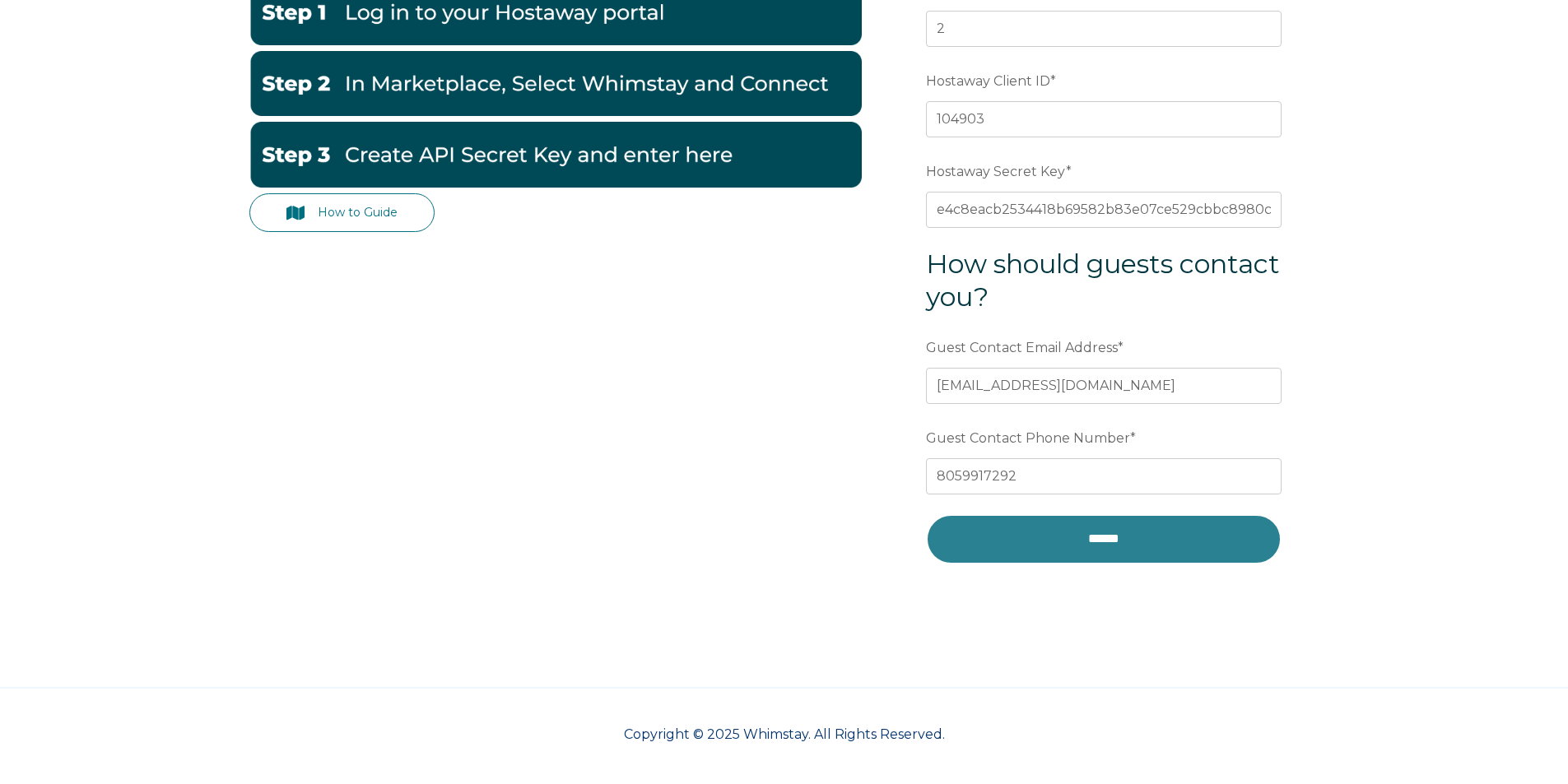
click at [1075, 542] on input "******" at bounding box center [1104, 539] width 355 height 50
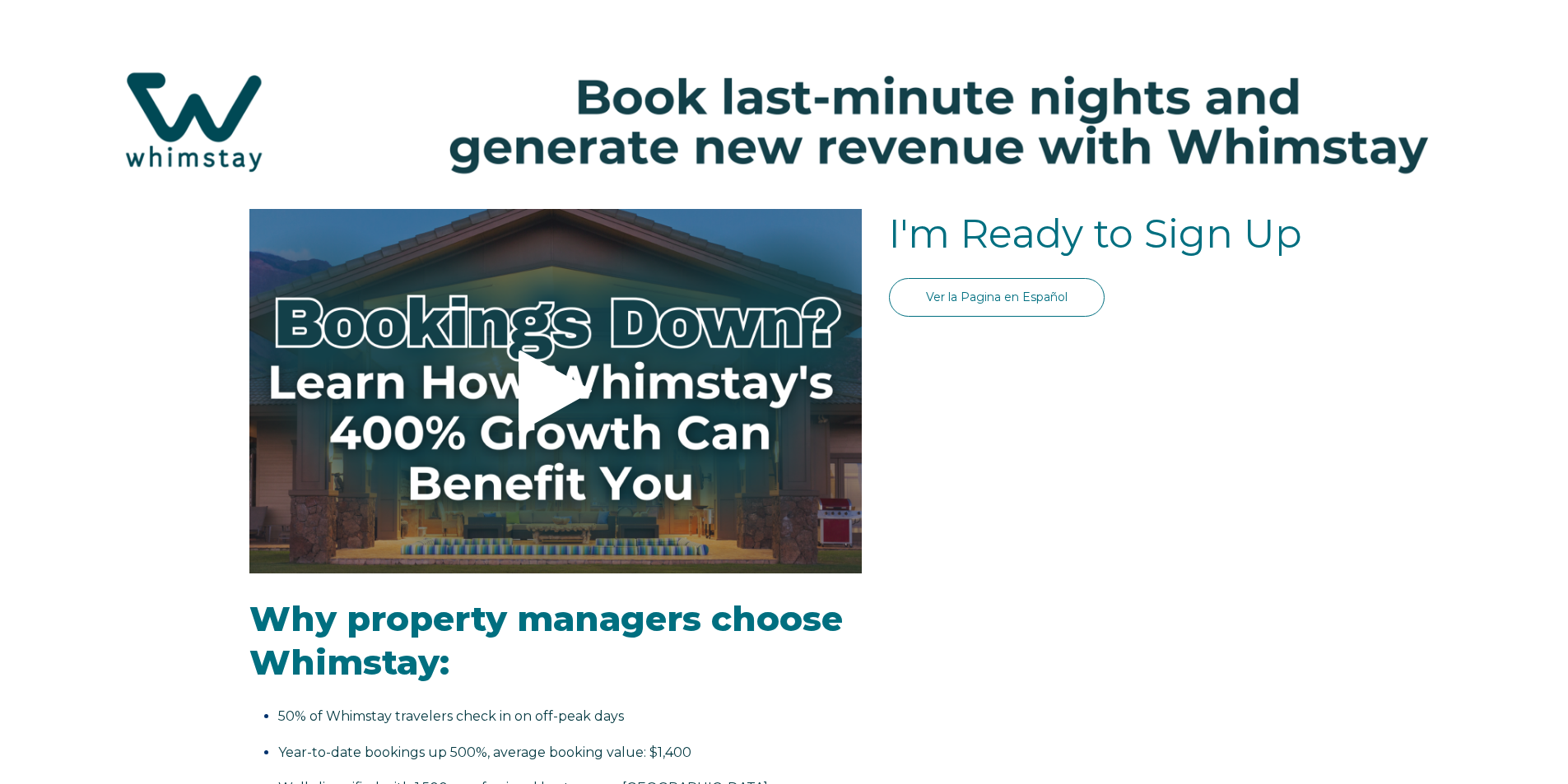
select select "US"
select select "Standard"
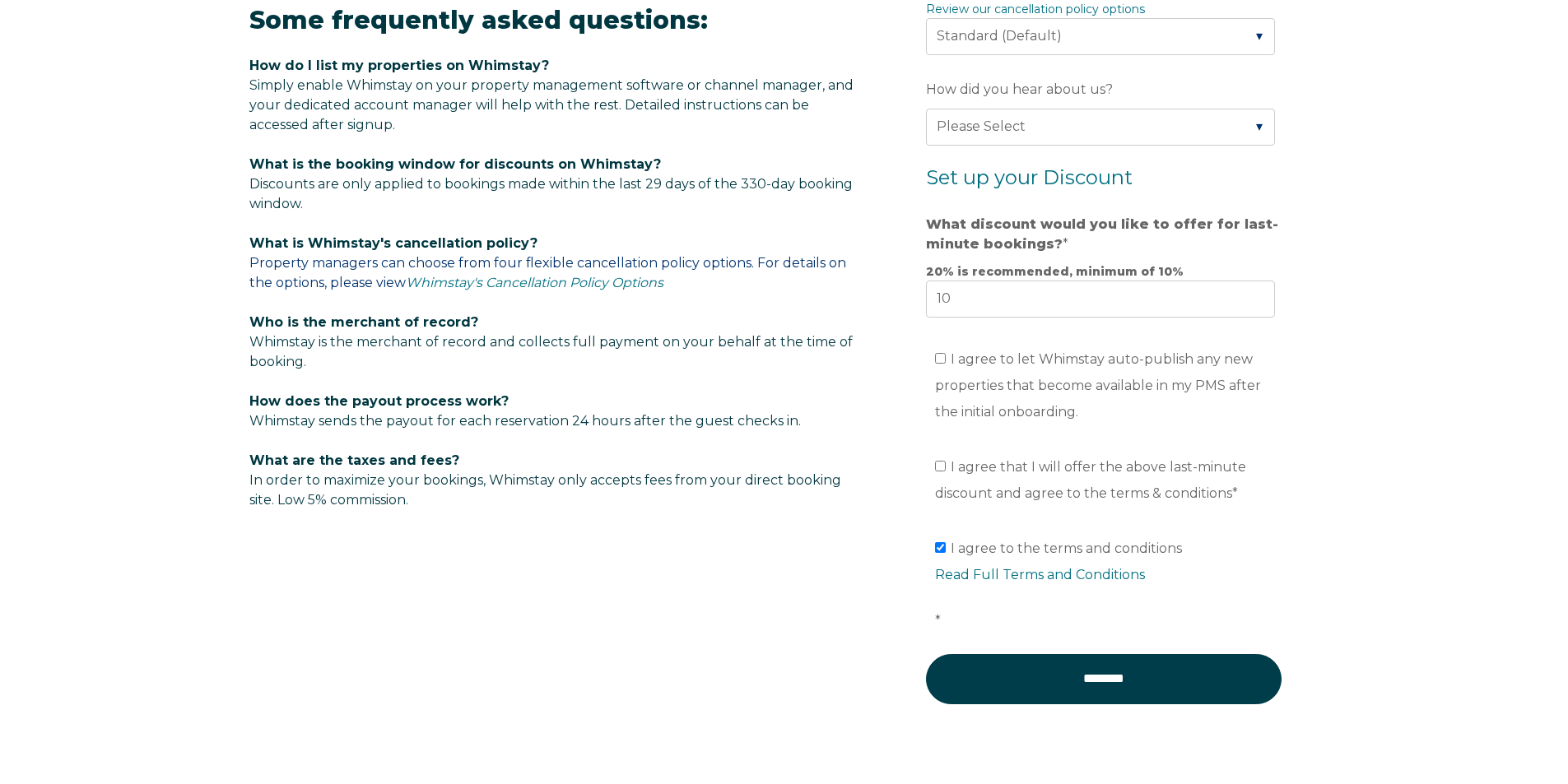
scroll to position [1089, 0]
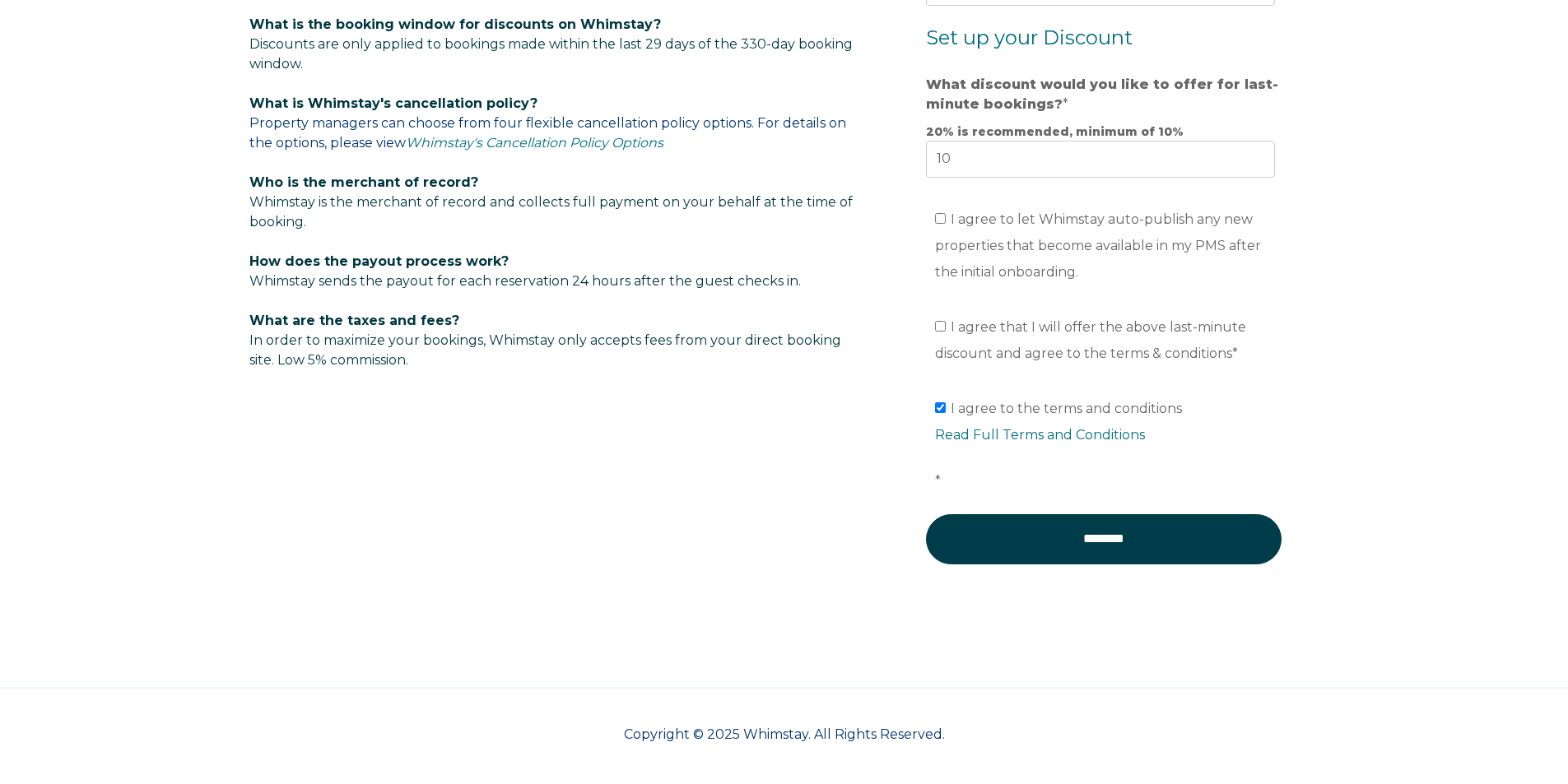
drag, startPoint x: 260, startPoint y: 195, endPoint x: 379, endPoint y: 231, distance: 124.3
click at [379, 231] on p "Who is the merchant of record? Whimstay is the merchant of record and collects …" at bounding box center [555, 202] width 612 height 59
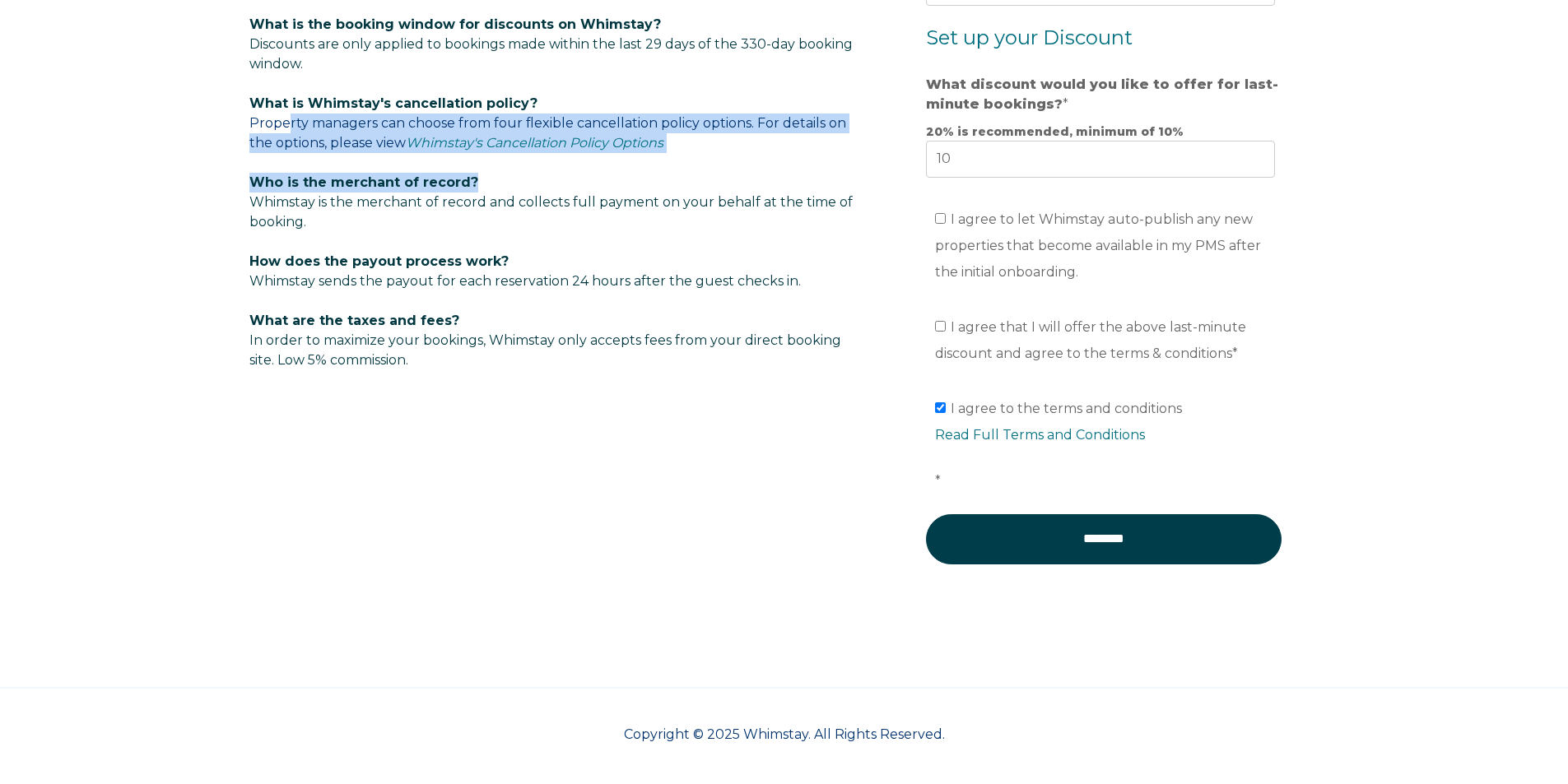
drag, startPoint x: 313, startPoint y: 128, endPoint x: 504, endPoint y: 184, distance: 199.0
click at [473, 173] on span "Some frequently asked questions: How do I list my properties on Whimstay? Simpl…" at bounding box center [555, 117] width 612 height 505
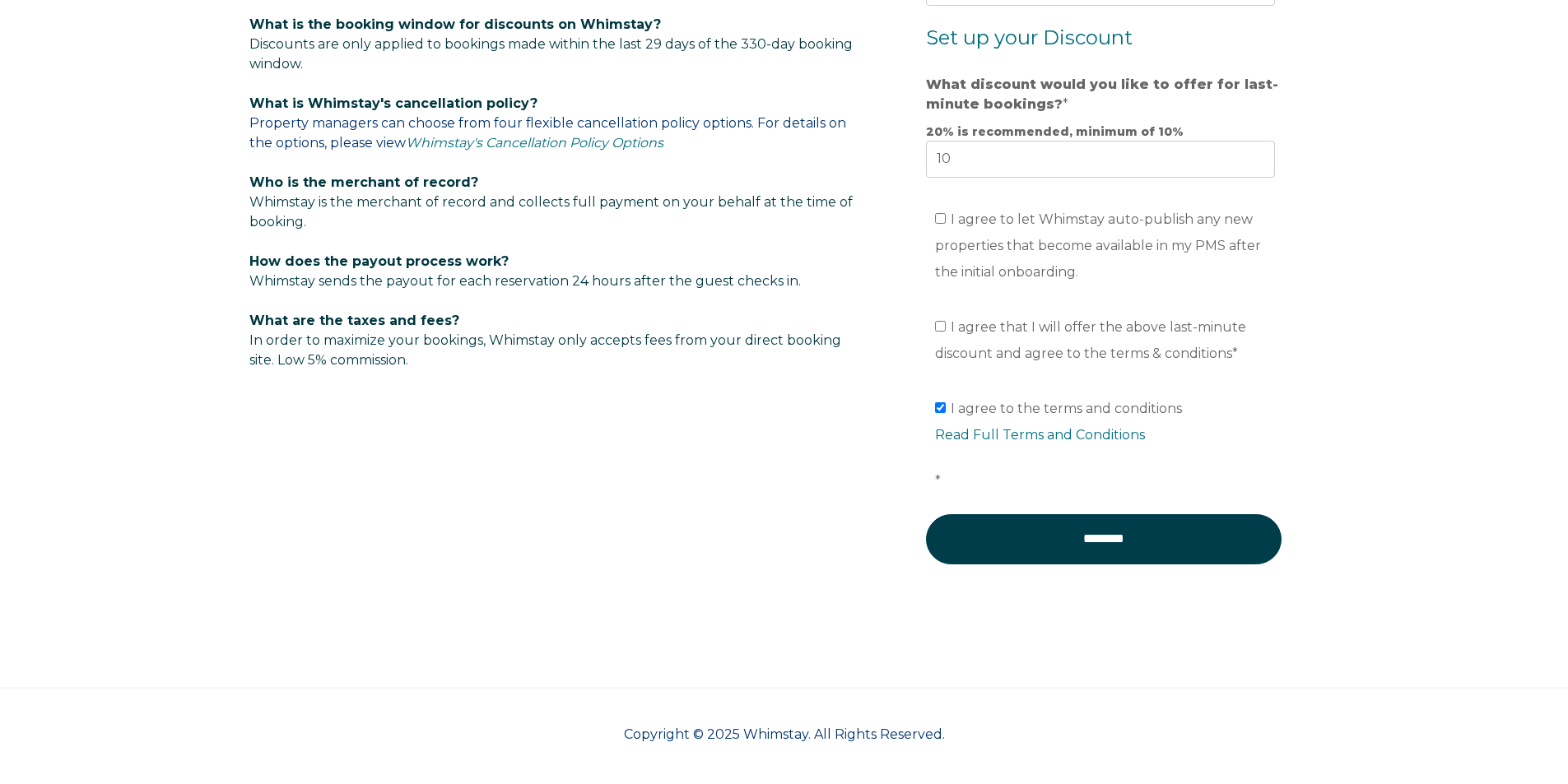
click at [501, 213] on p "Who is the merchant of record? Whimstay is the merchant of record and collects …" at bounding box center [555, 202] width 612 height 59
drag, startPoint x: 463, startPoint y: 273, endPoint x: 277, endPoint y: 275, distance: 186.0
click at [281, 275] on span "Whimstay sends the payout for each reservation 24 hours after the guest checks …" at bounding box center [525, 281] width 552 height 16
click at [277, 275] on span "Whimstay sends the payout for each reservation 24 hours after the guest checks …" at bounding box center [525, 281] width 552 height 16
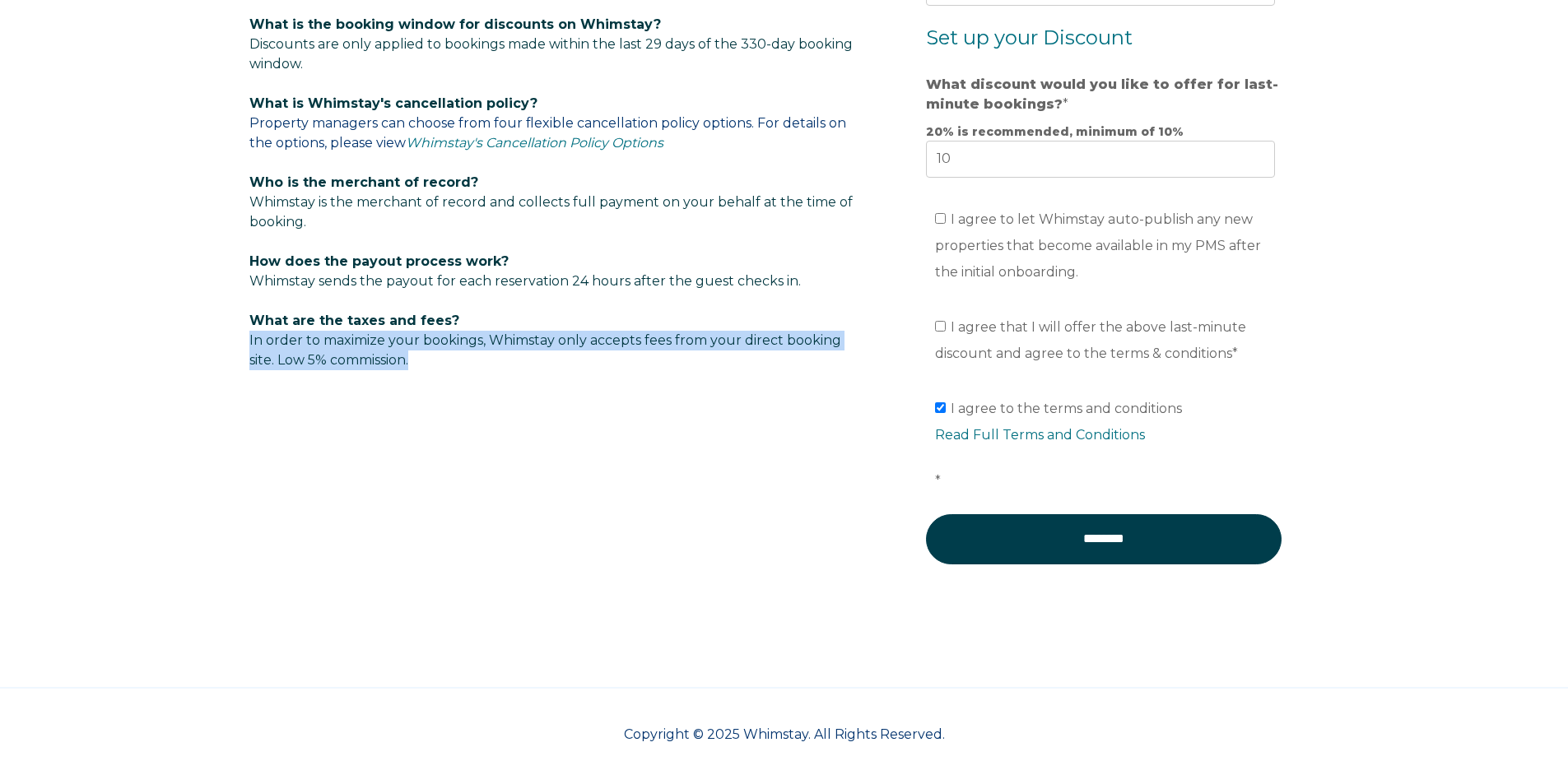
drag, startPoint x: 457, startPoint y: 368, endPoint x: 554, endPoint y: 364, distance: 97.1
click at [527, 368] on p "What are the taxes and fees? In order to maximize your bookings, Whimstay only …" at bounding box center [555, 340] width 612 height 59
click at [554, 364] on p "What are the taxes and fees? In order to maximize your bookings, Whimstay only …" at bounding box center [555, 340] width 612 height 59
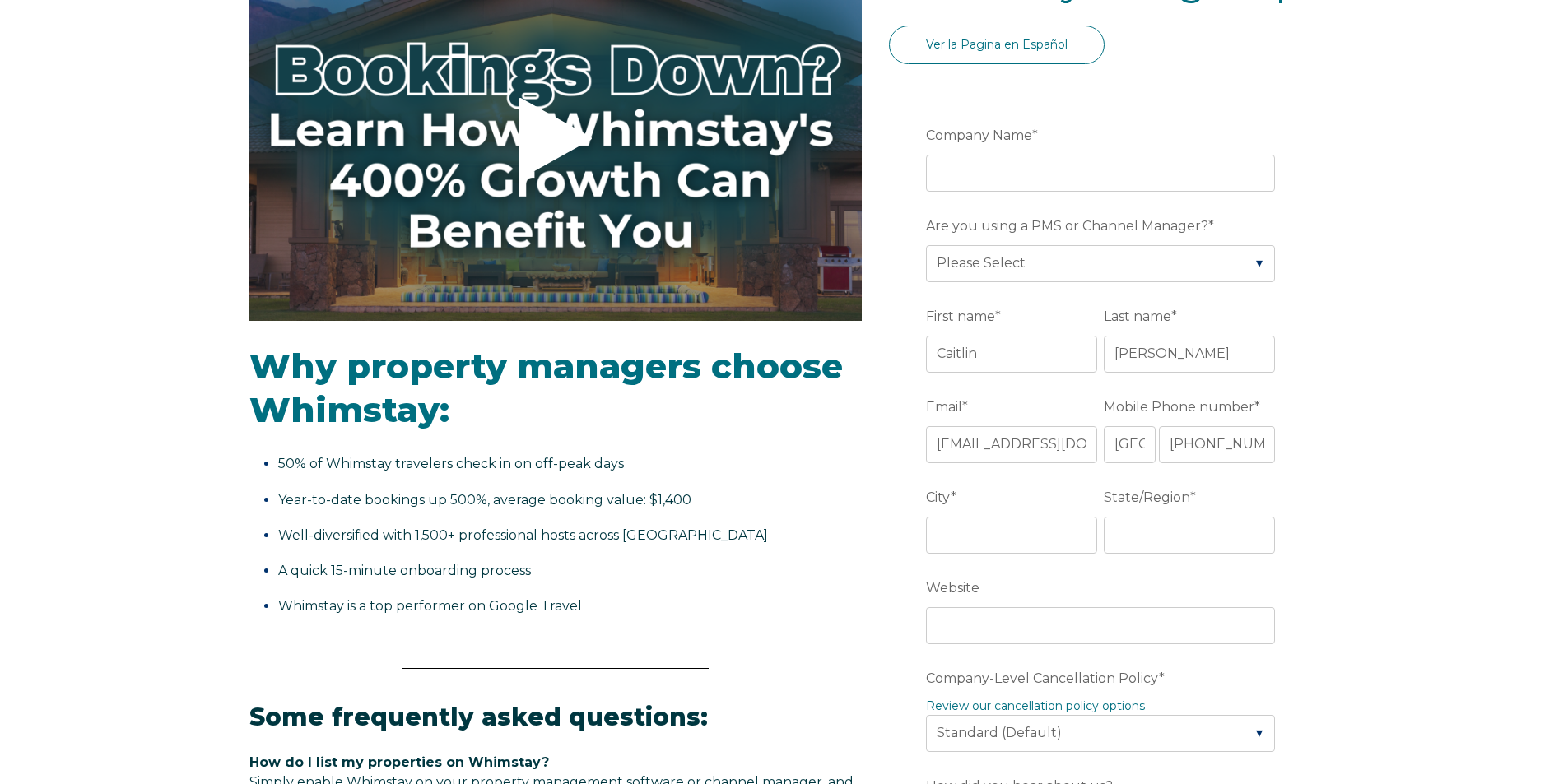
scroll to position [184, 0]
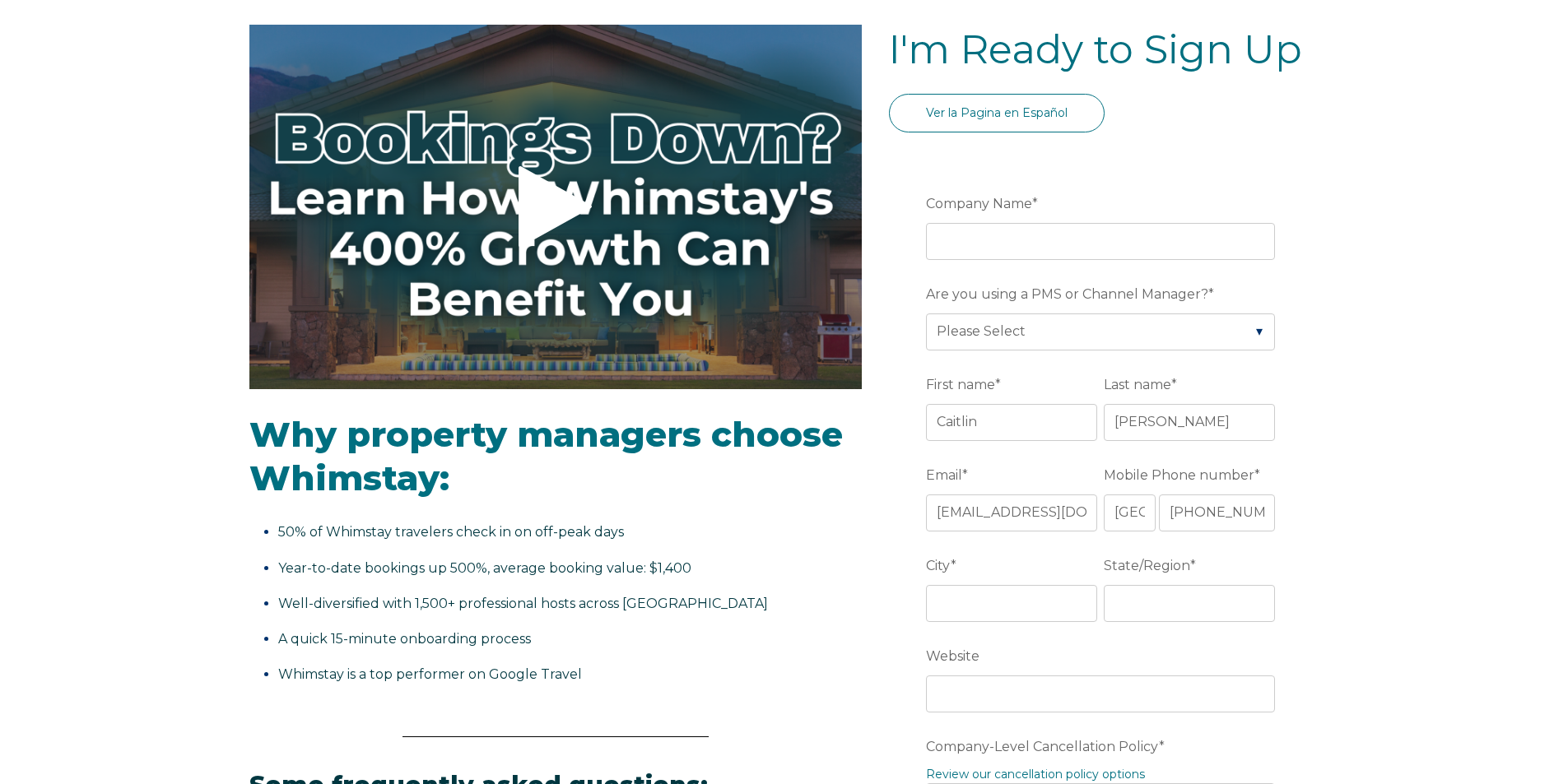
click at [780, 569] on li "Year-to-date bookings up 500%, average booking value: $1,400" at bounding box center [565, 568] width 574 height 26
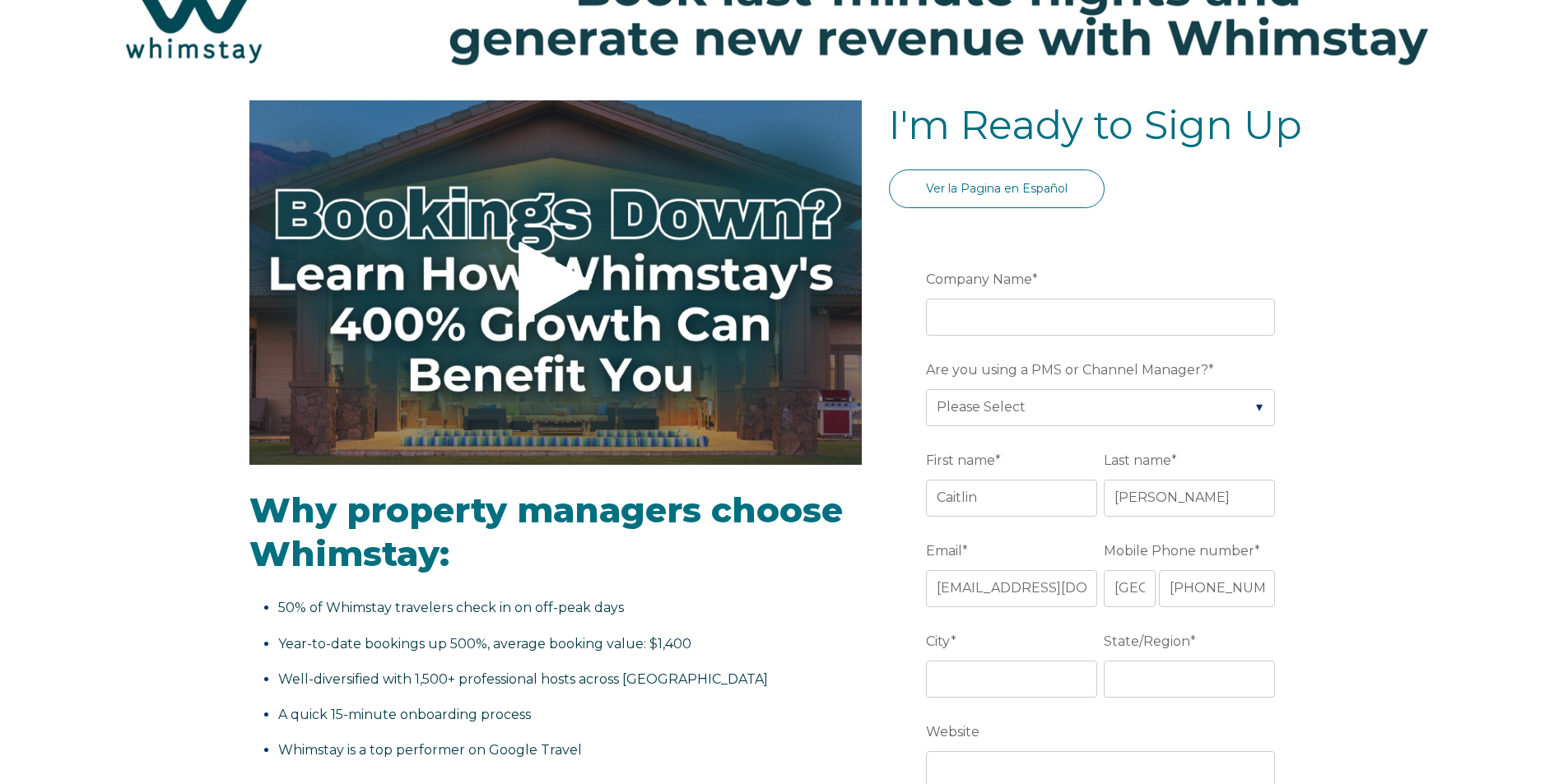
scroll to position [0, 0]
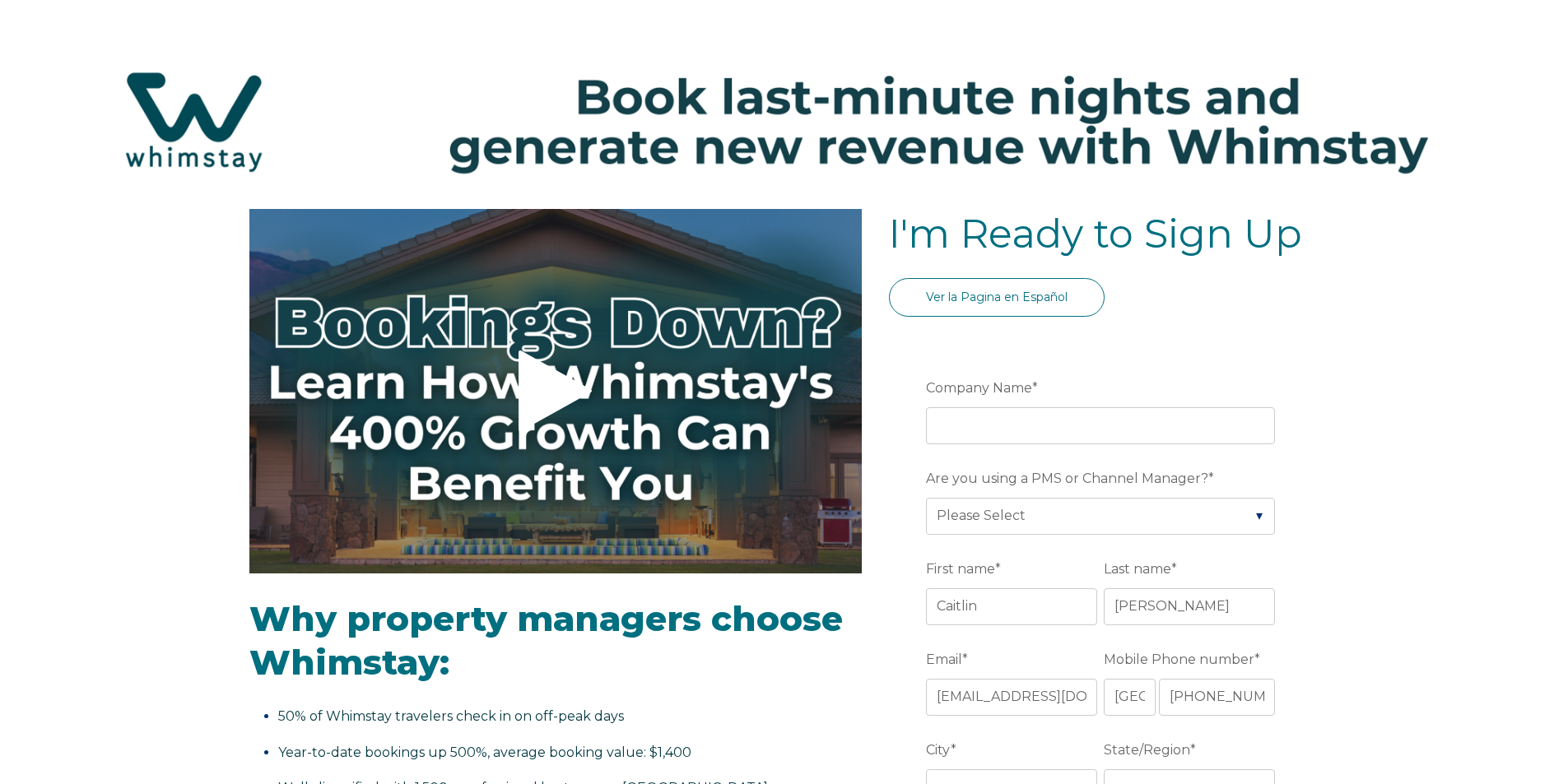
click at [1392, 205] on span at bounding box center [784, 198] width 1536 height 16
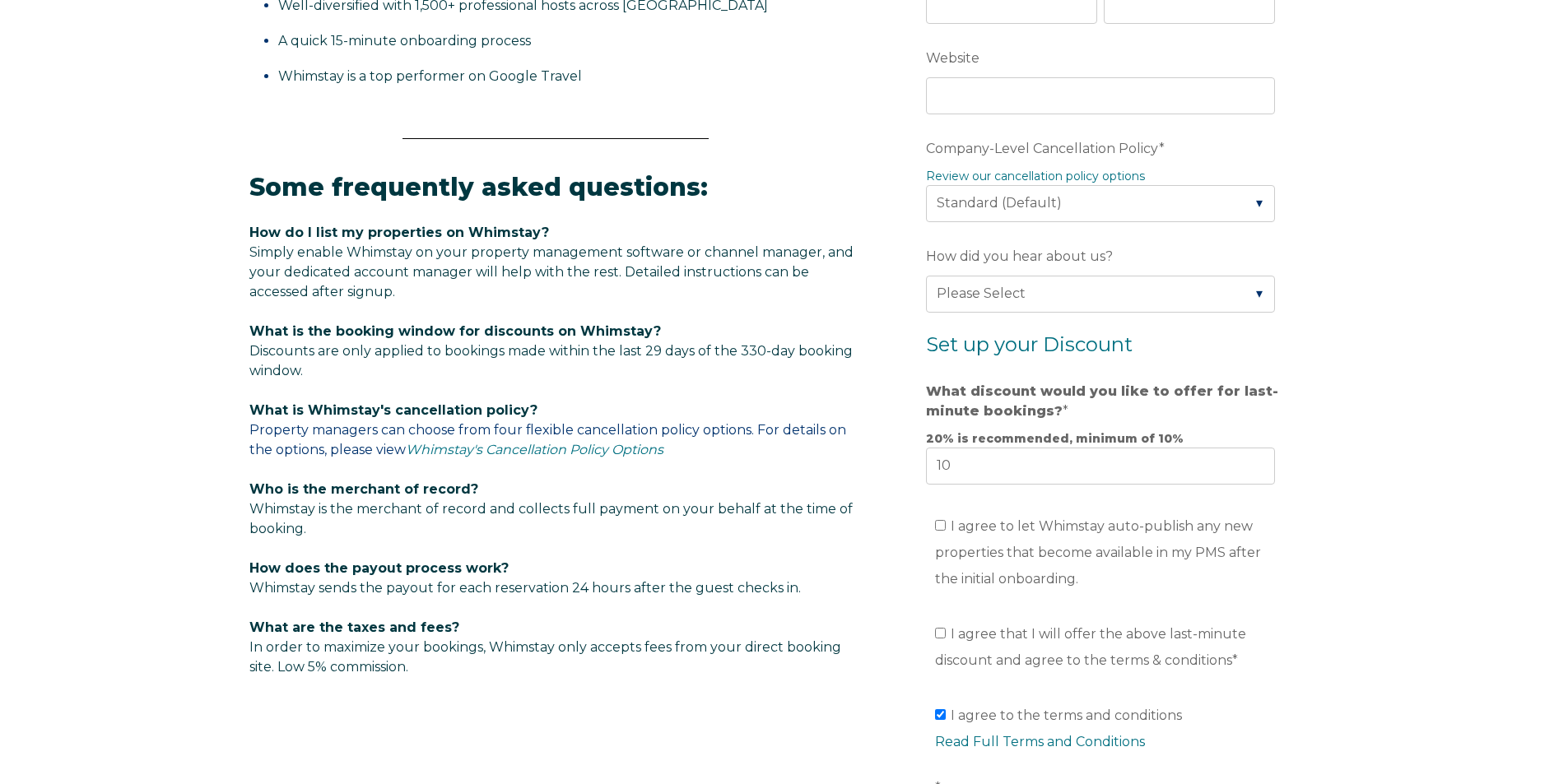
scroll to position [905, 0]
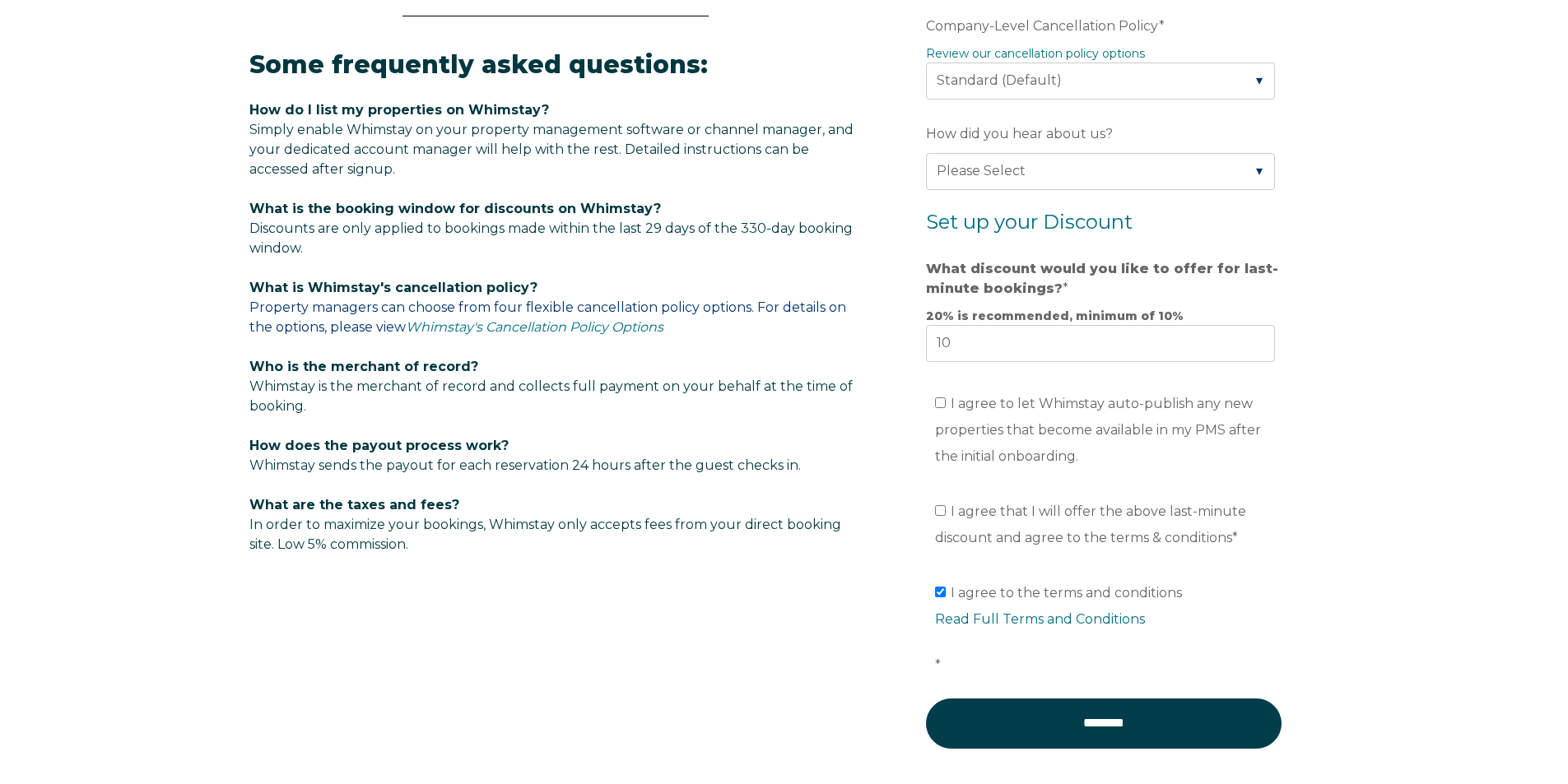
click at [579, 780] on div "Video player - SSOB Pitch Vid Thumbnail - Click to play video Why property mana…" at bounding box center [784, 54] width 1071 height 1502
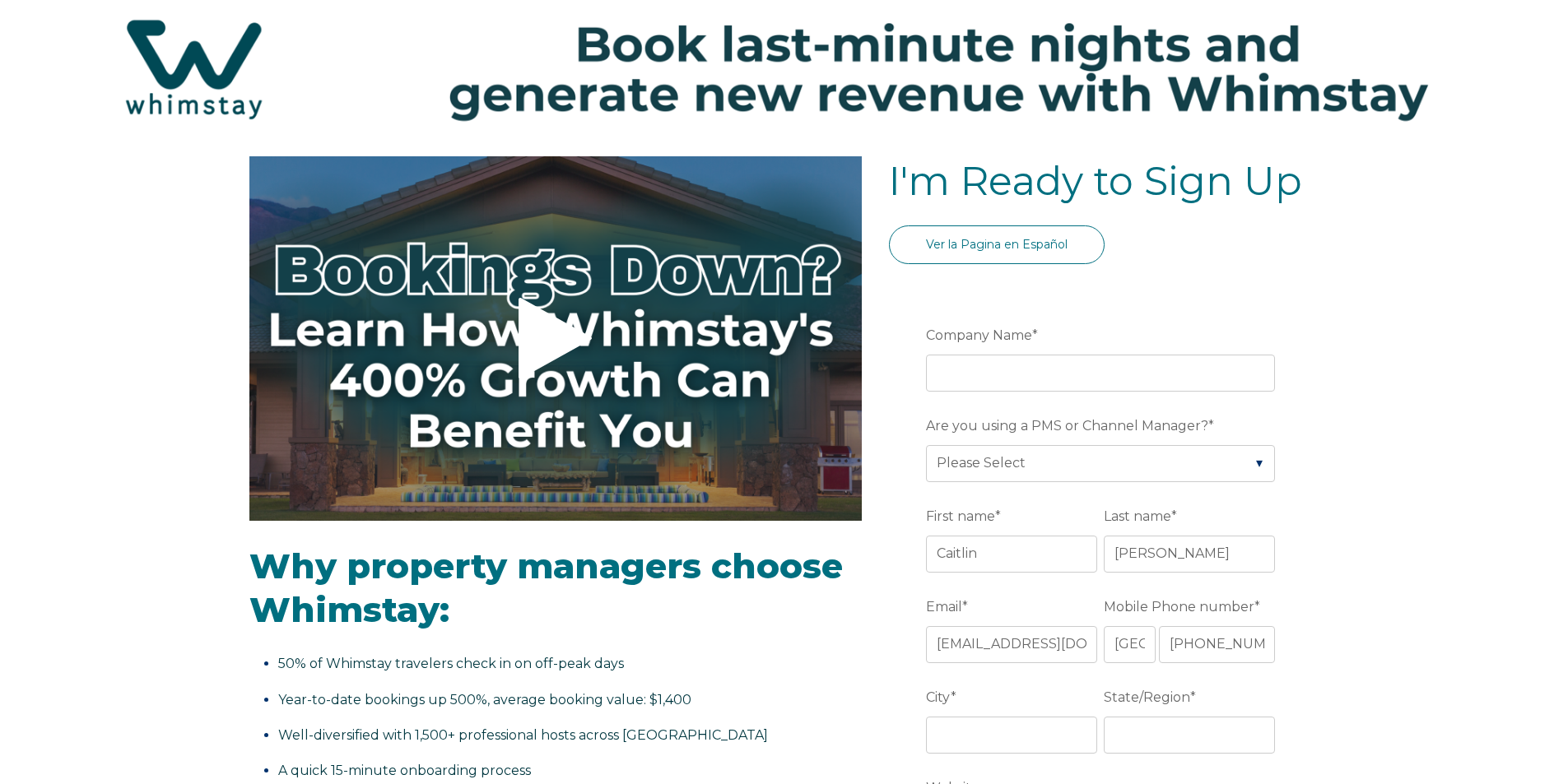
scroll to position [0, 0]
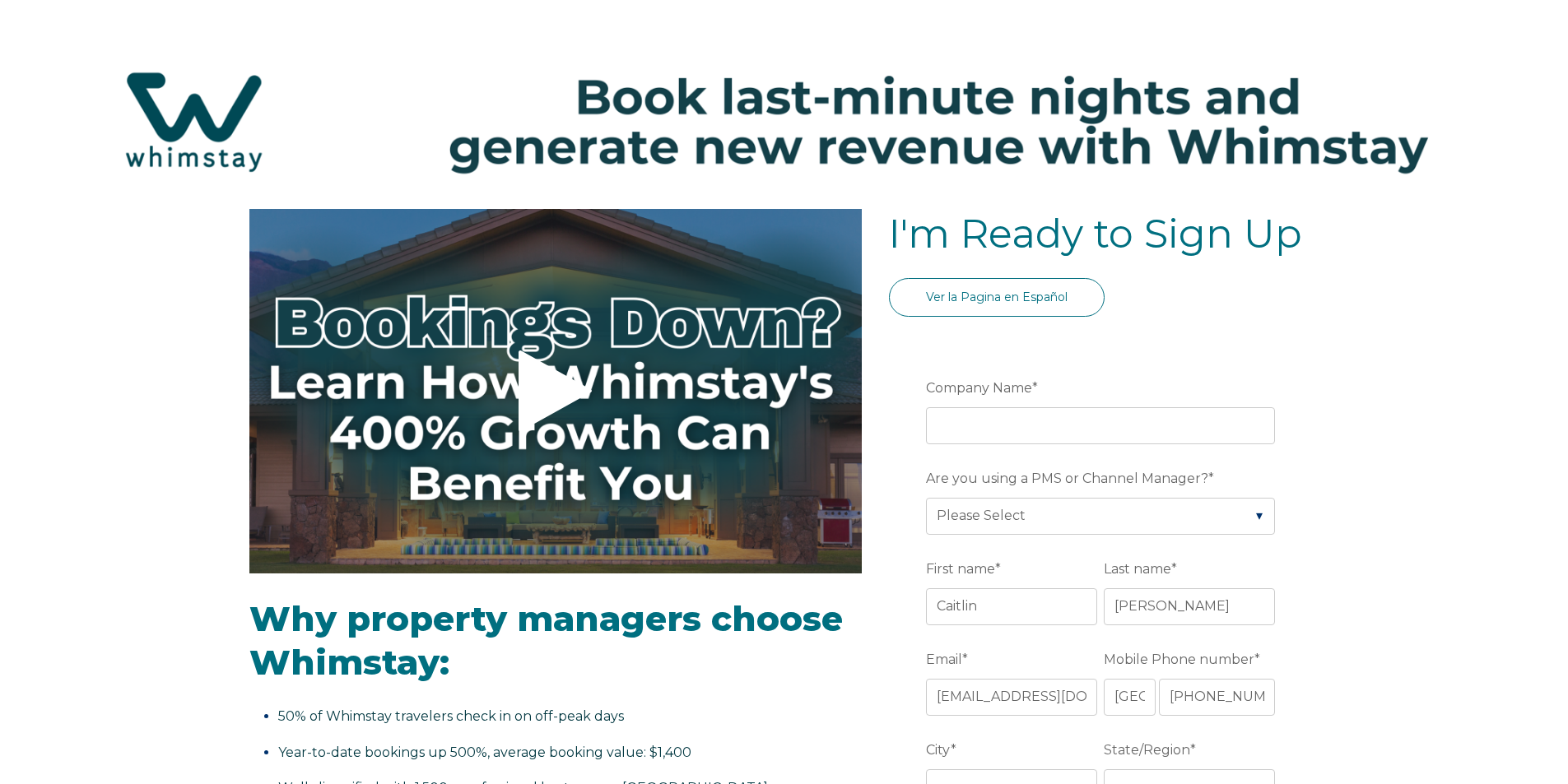
click at [1090, 112] on img at bounding box center [784, 121] width 1536 height 162
